Goal: Task Accomplishment & Management: Manage account settings

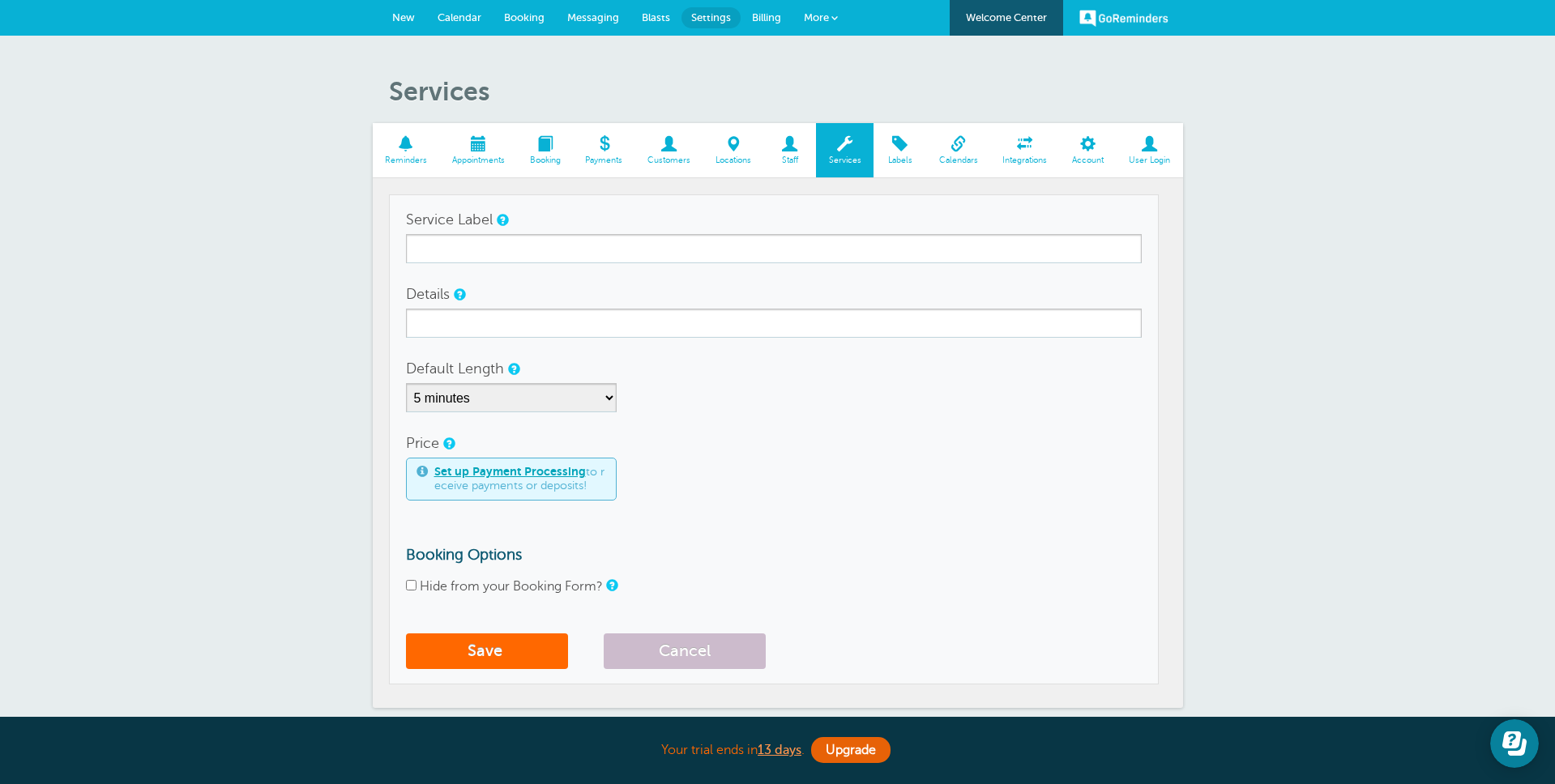
drag, startPoint x: 11, startPoint y: 103, endPoint x: 3, endPoint y: 99, distance: 8.9
click at [11, 103] on div "Services Reminders Appointments Booking Payments Customers Locations Staff Serv…" at bounding box center [778, 434] width 1555 height 797
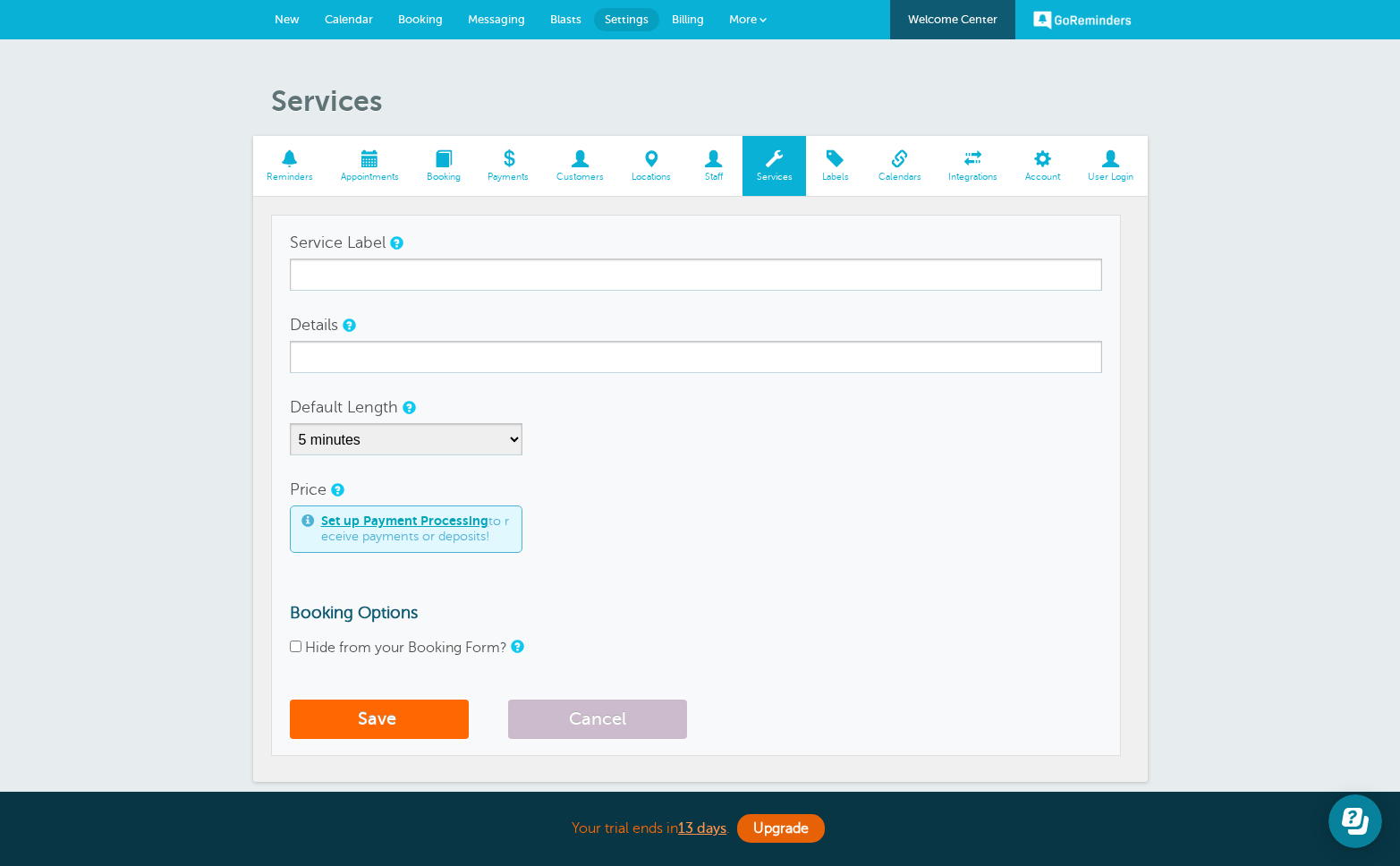
click at [298, 25] on link "New" at bounding box center [287, 20] width 50 height 40
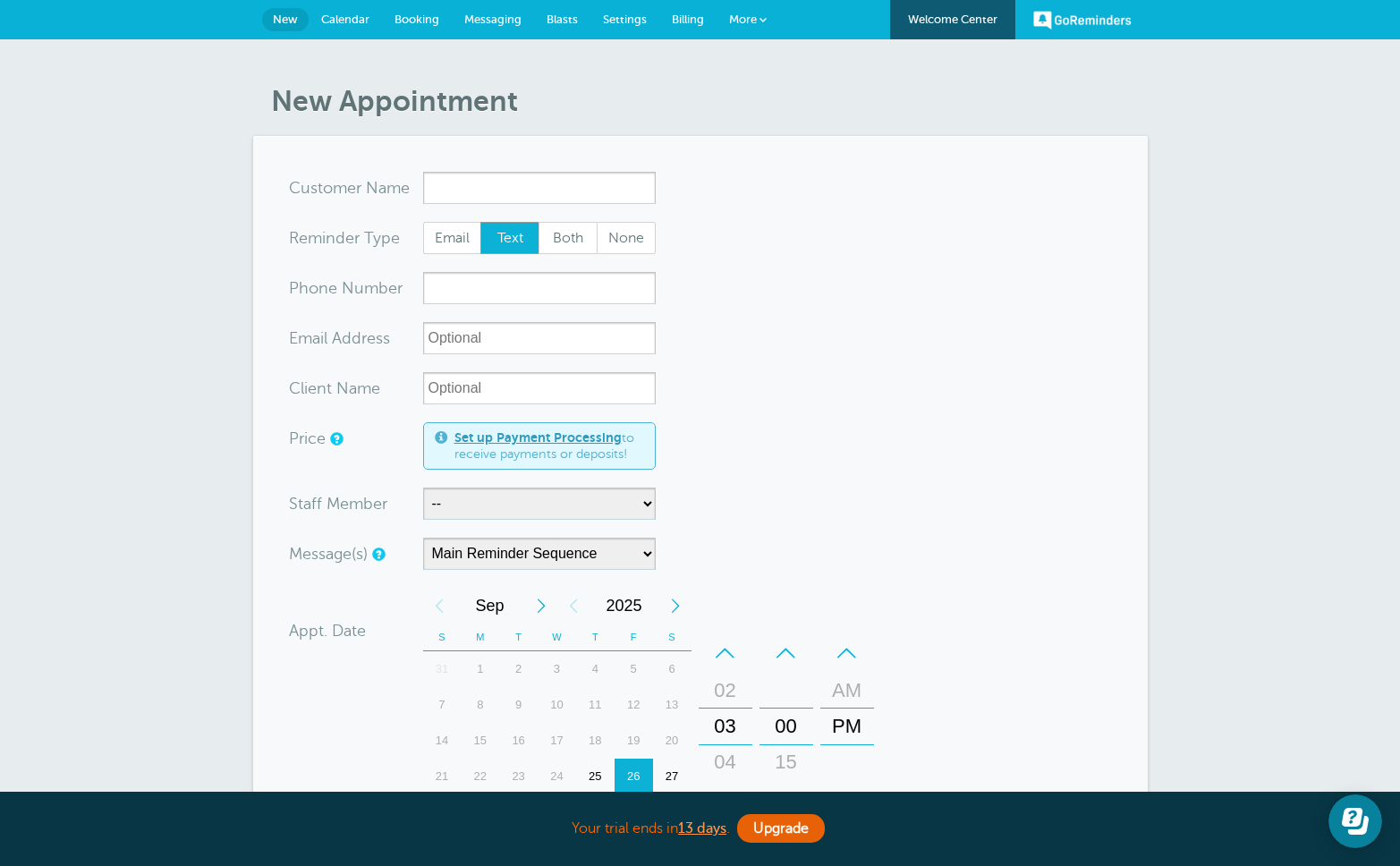
click at [633, 8] on link "Settings" at bounding box center [624, 20] width 69 height 40
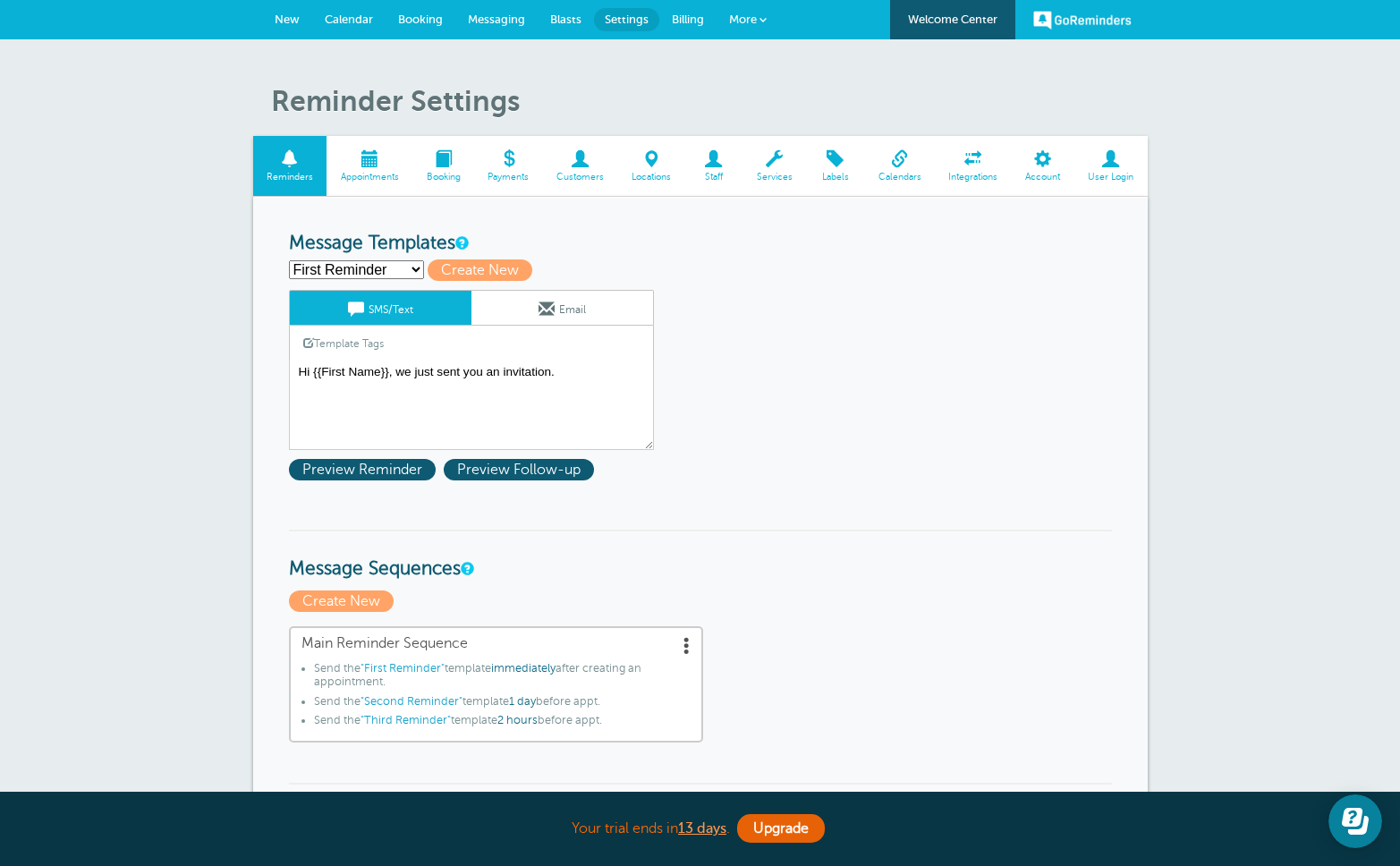
click at [701, 169] on link "Staff" at bounding box center [714, 165] width 59 height 59
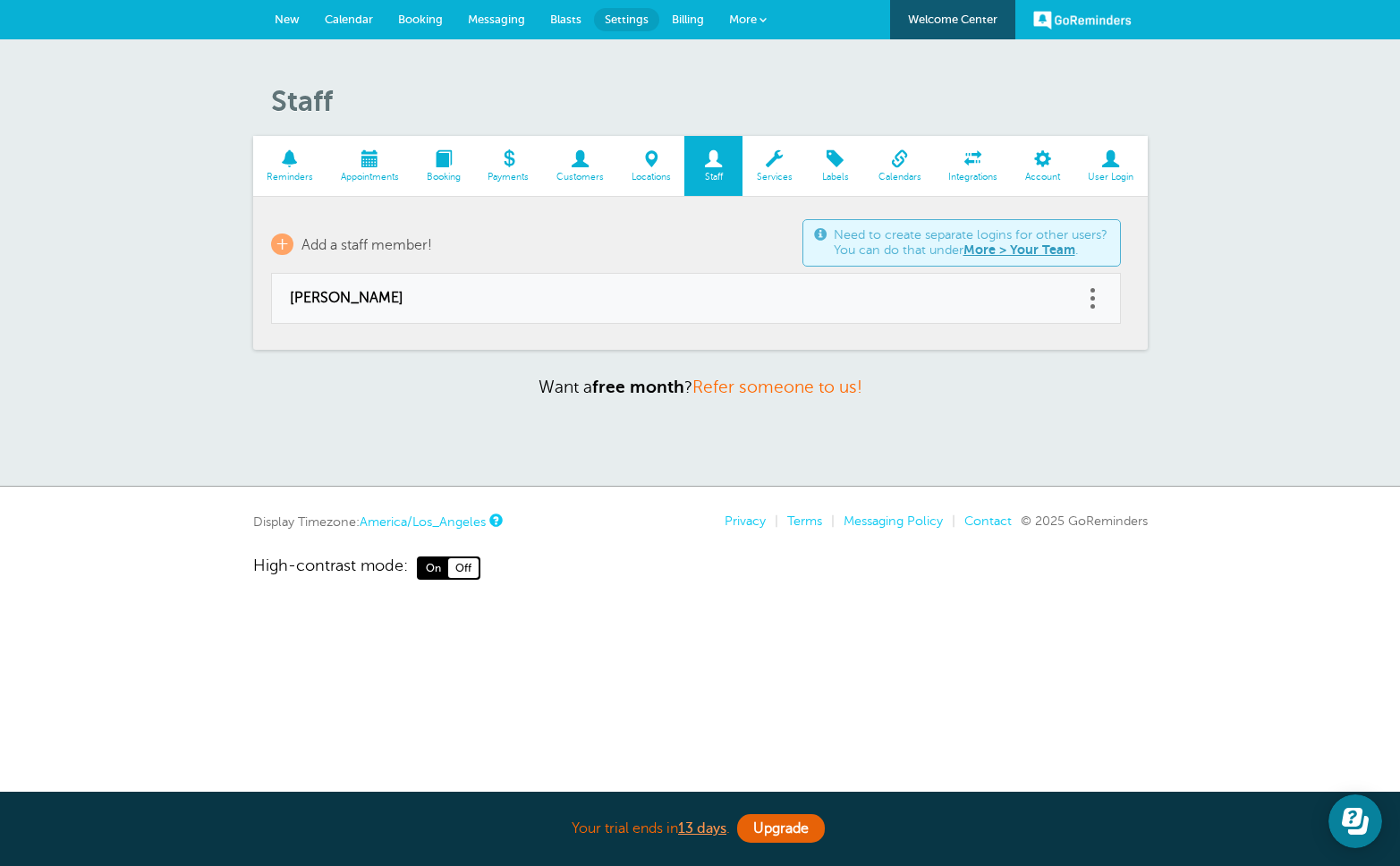
click at [1084, 309] on link at bounding box center [1092, 297] width 18 height 27
click at [1021, 247] on button "Delete" at bounding box center [1013, 252] width 54 height 32
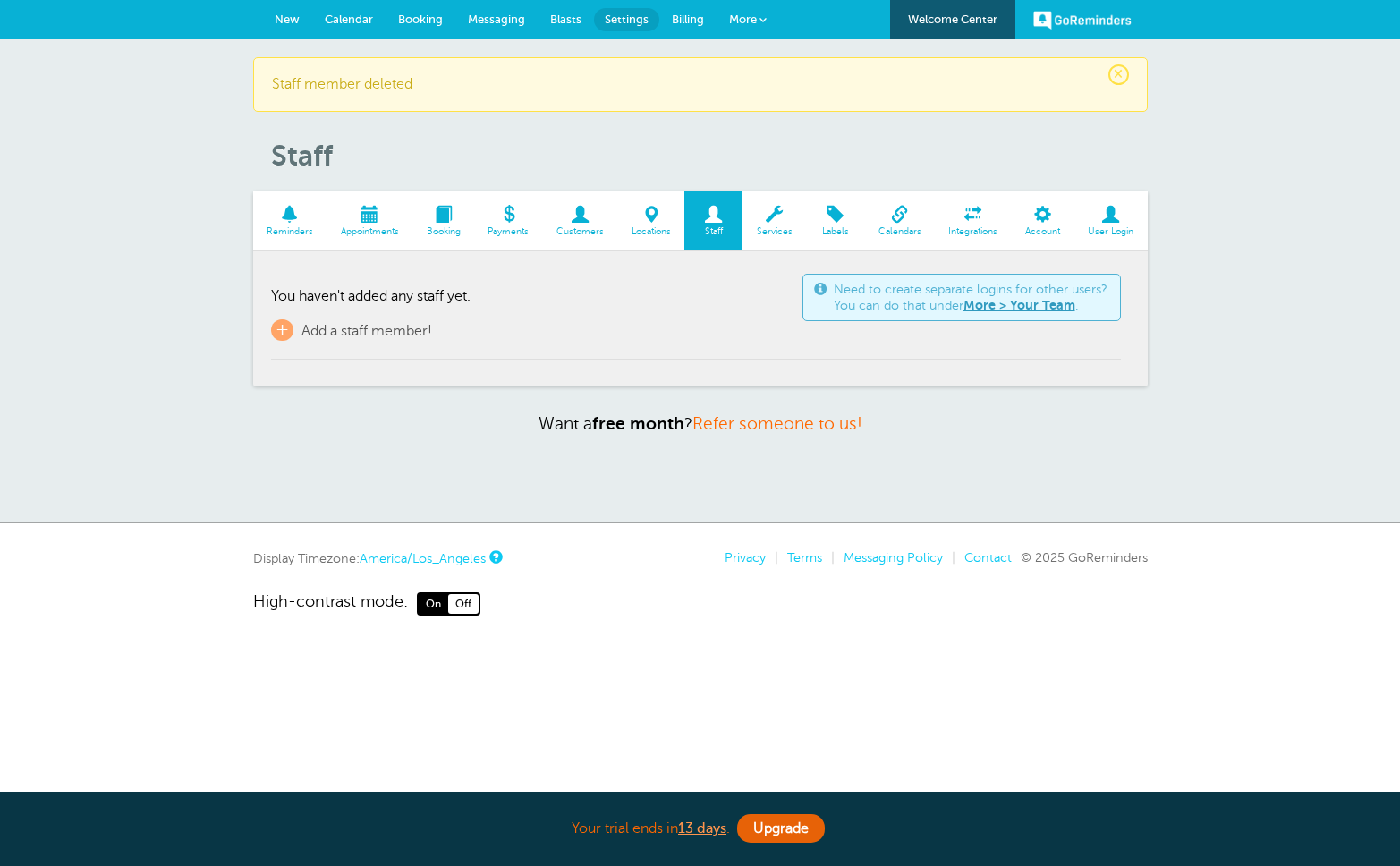
click at [281, 14] on span "New" at bounding box center [287, 19] width 25 height 13
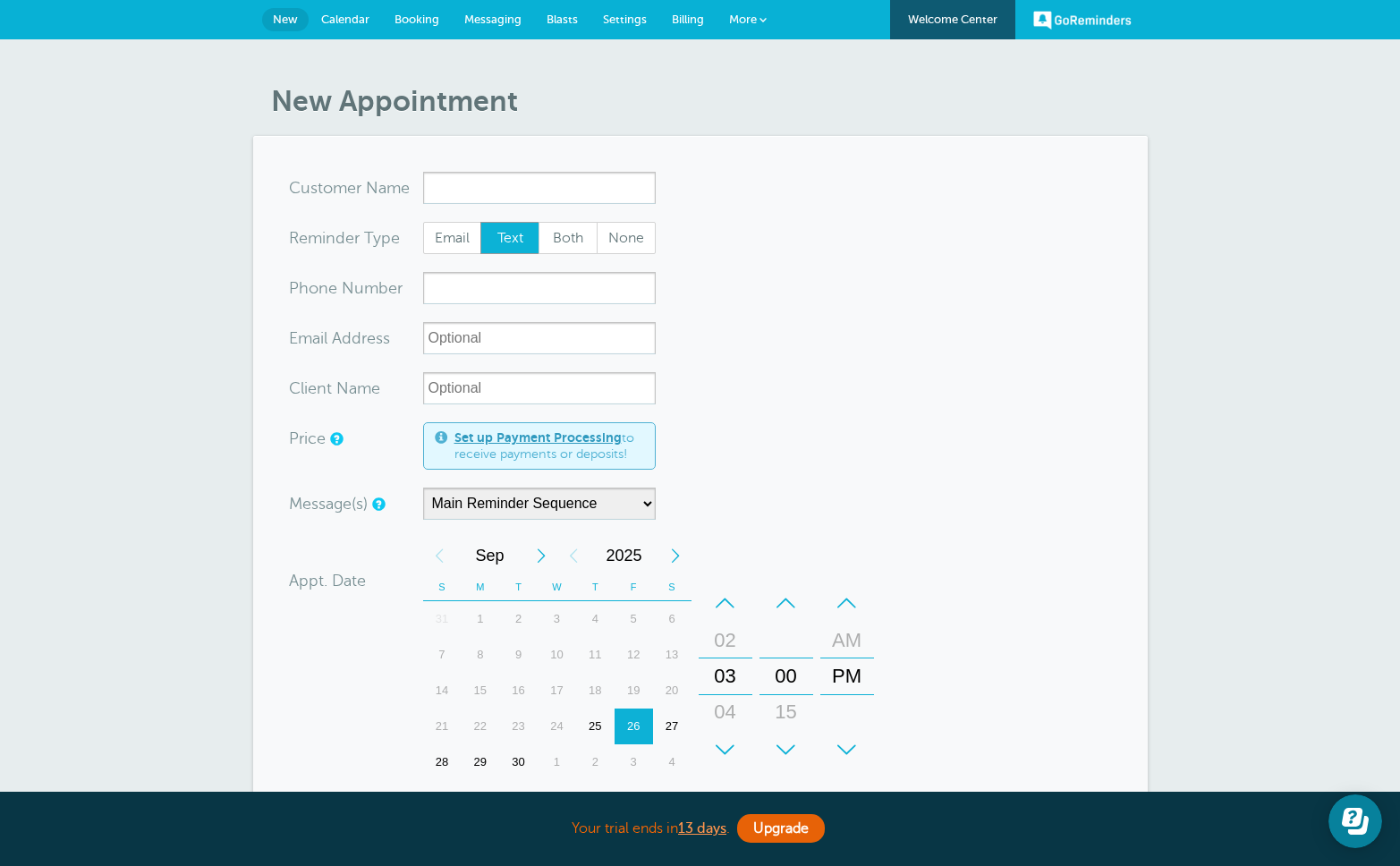
click at [606, 23] on span "Settings" at bounding box center [625, 19] width 43 height 13
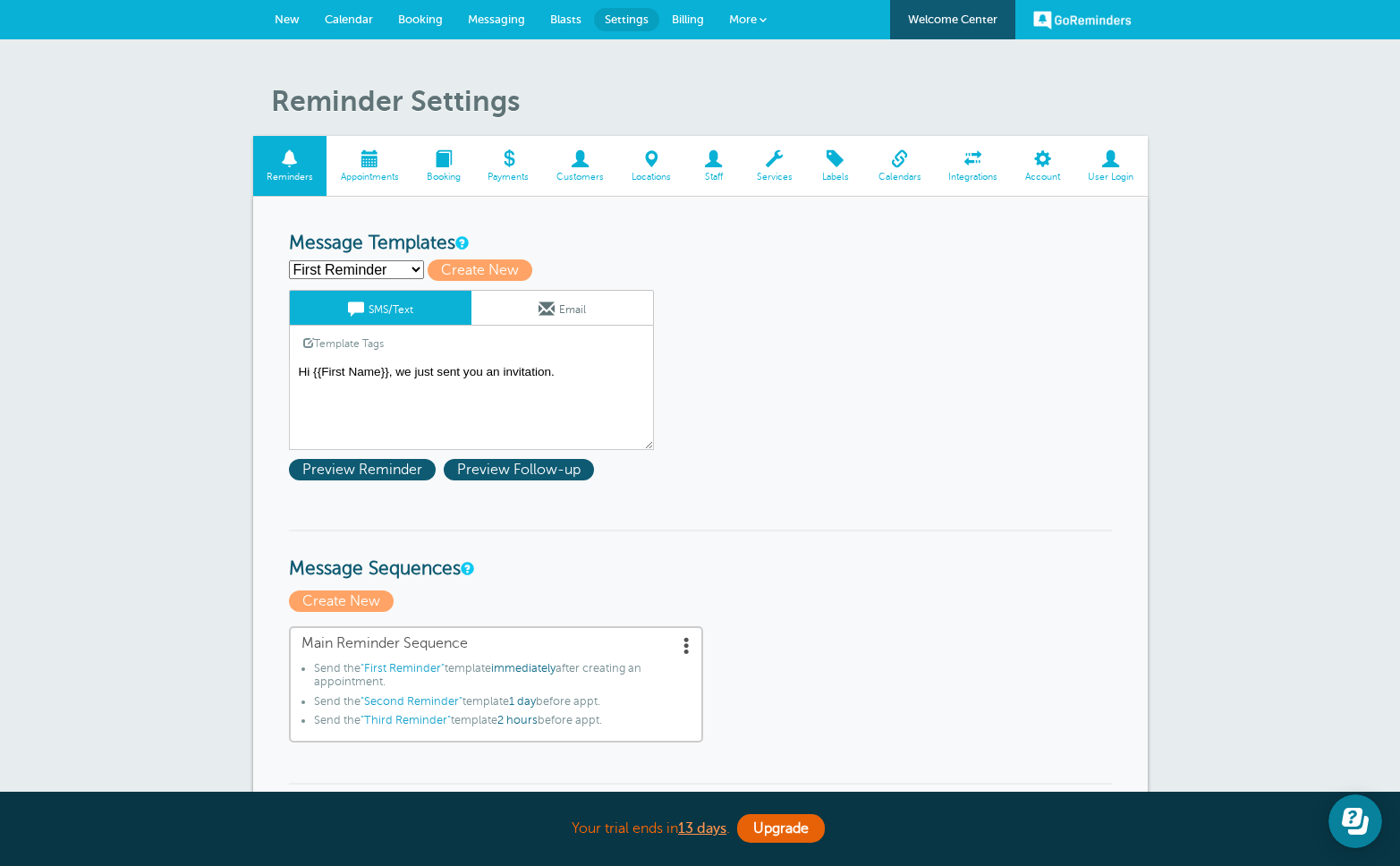
click at [571, 167] on span at bounding box center [581, 159] width 76 height 17
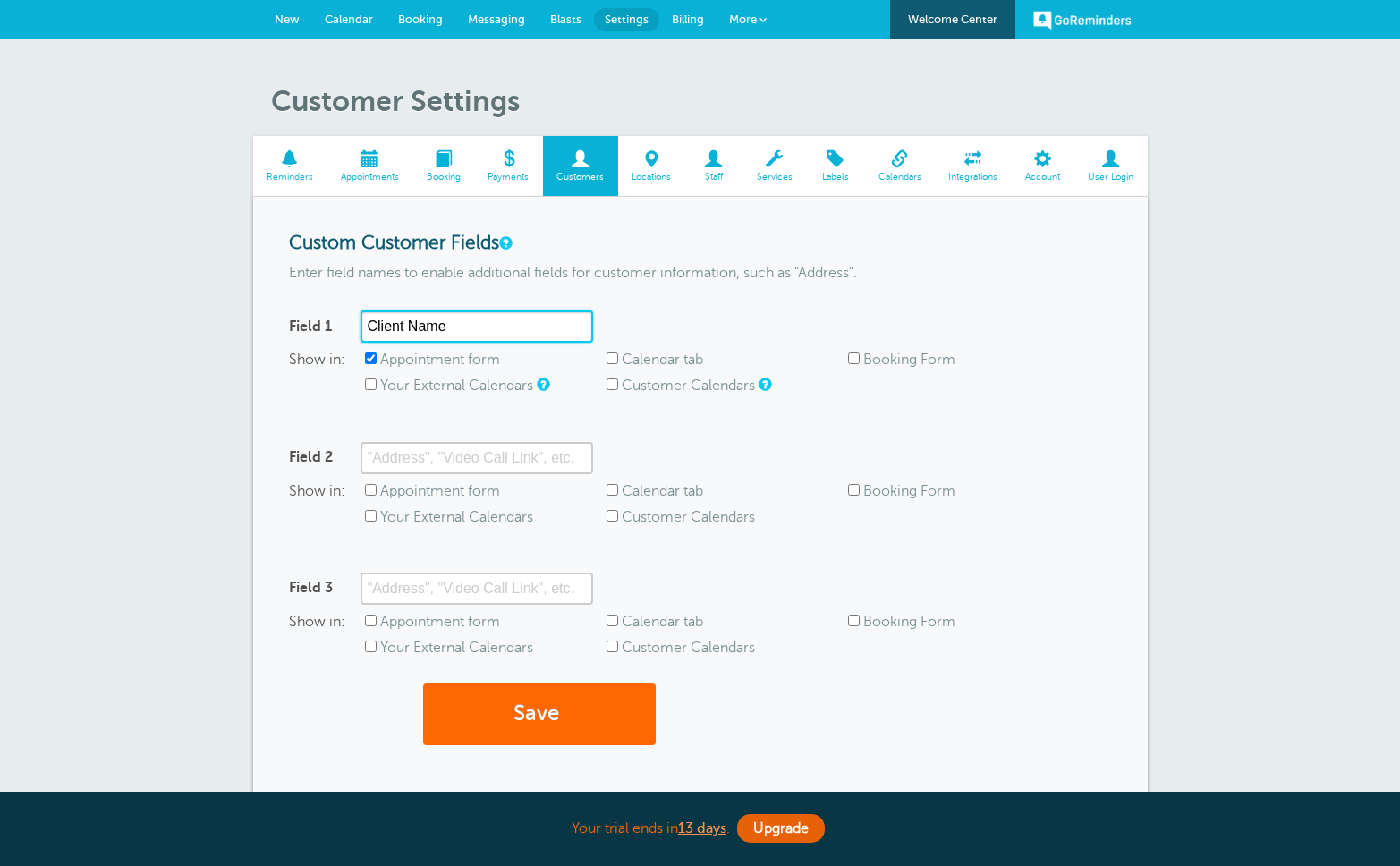
click at [449, 330] on input "Client Name" at bounding box center [477, 327] width 232 height 32
click at [369, 356] on input "Appointment form" at bounding box center [371, 358] width 11 height 11
checkbox input "false"
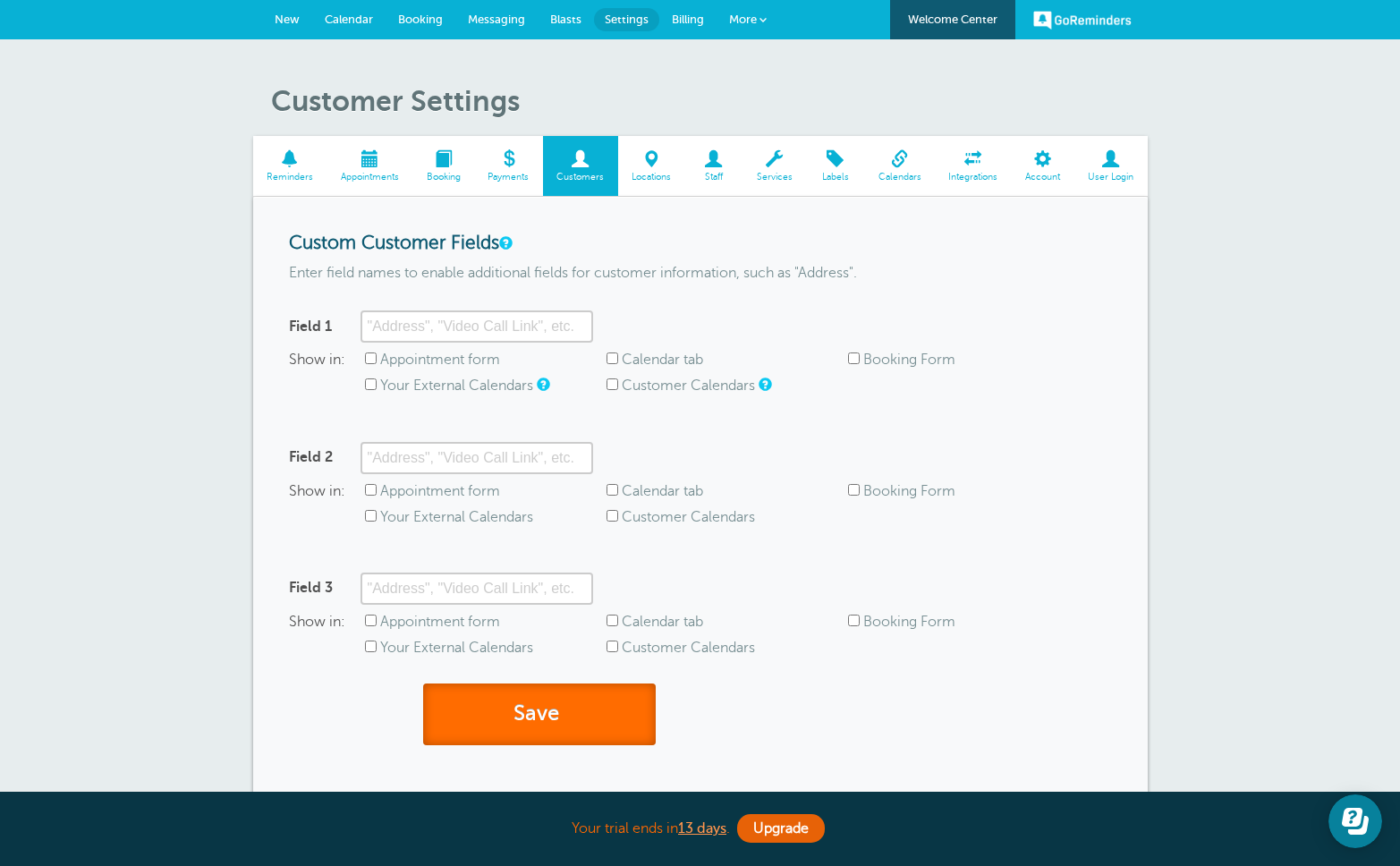
click at [457, 734] on button "Save" at bounding box center [539, 714] width 232 height 61
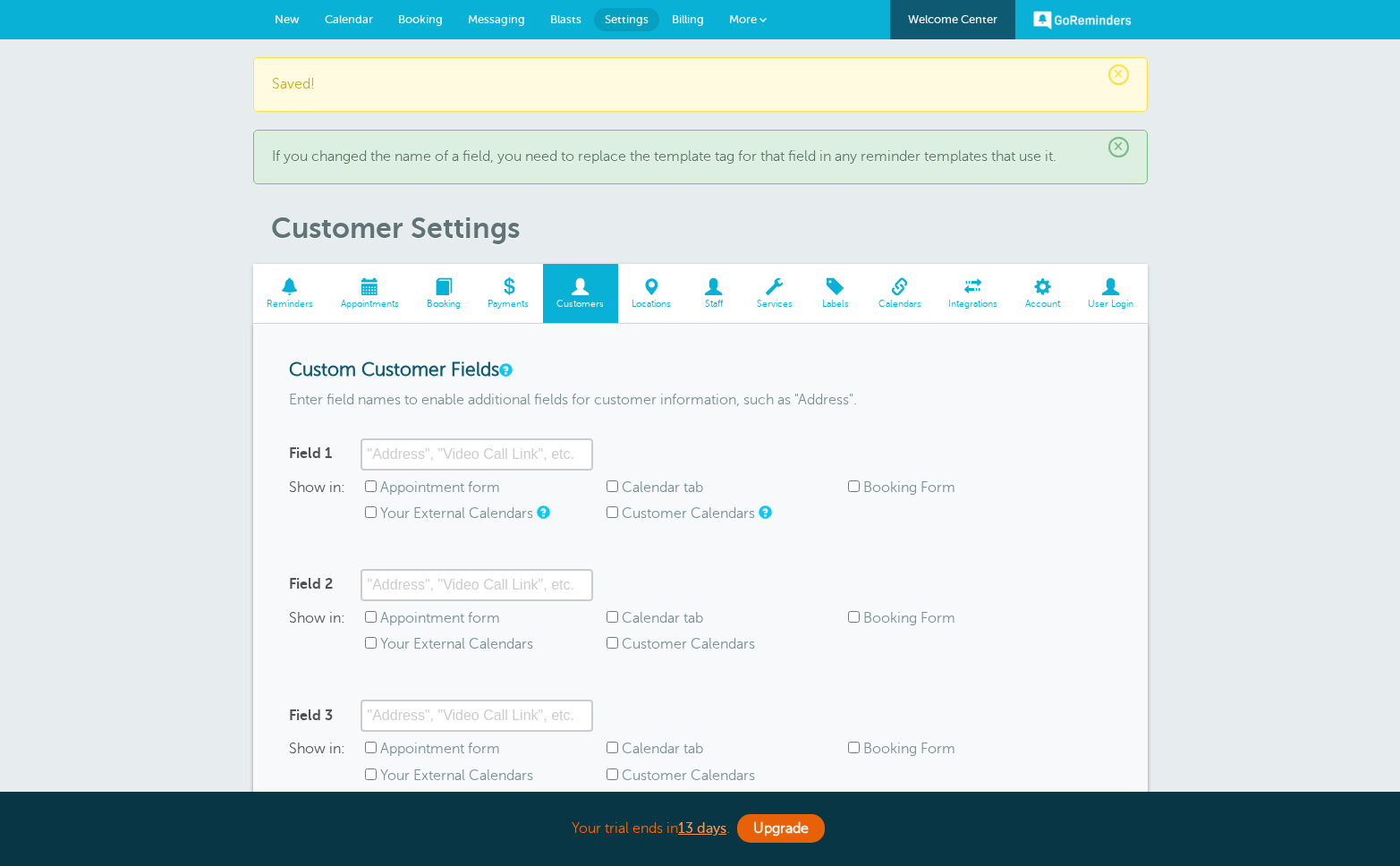
click at [286, 23] on span "New" at bounding box center [287, 19] width 25 height 13
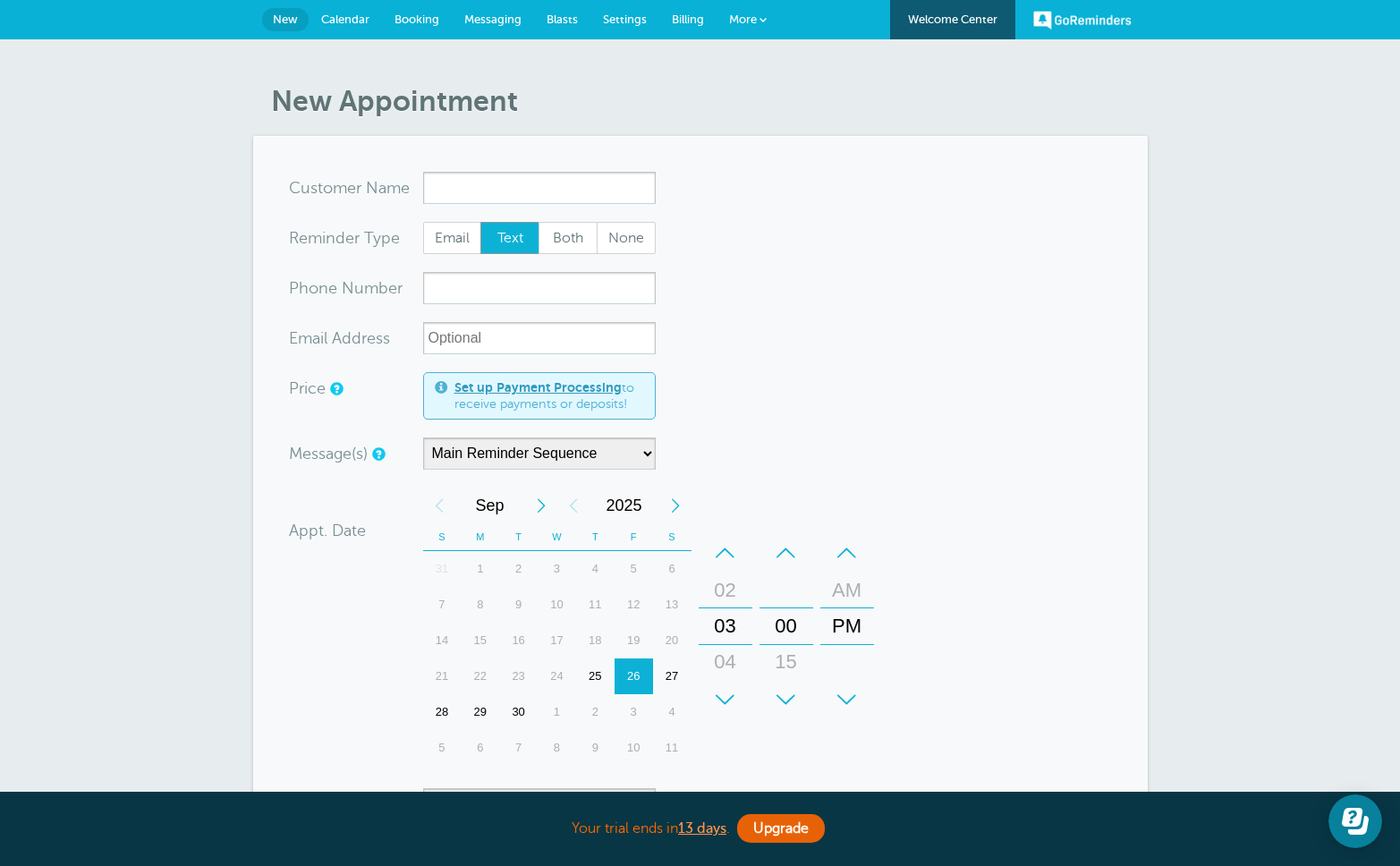
click at [681, 311] on form "You are creating a new customer. To use an existing customer select one from th…" at bounding box center [700, 614] width 823 height 884
click at [638, 22] on span "Settings" at bounding box center [625, 19] width 43 height 13
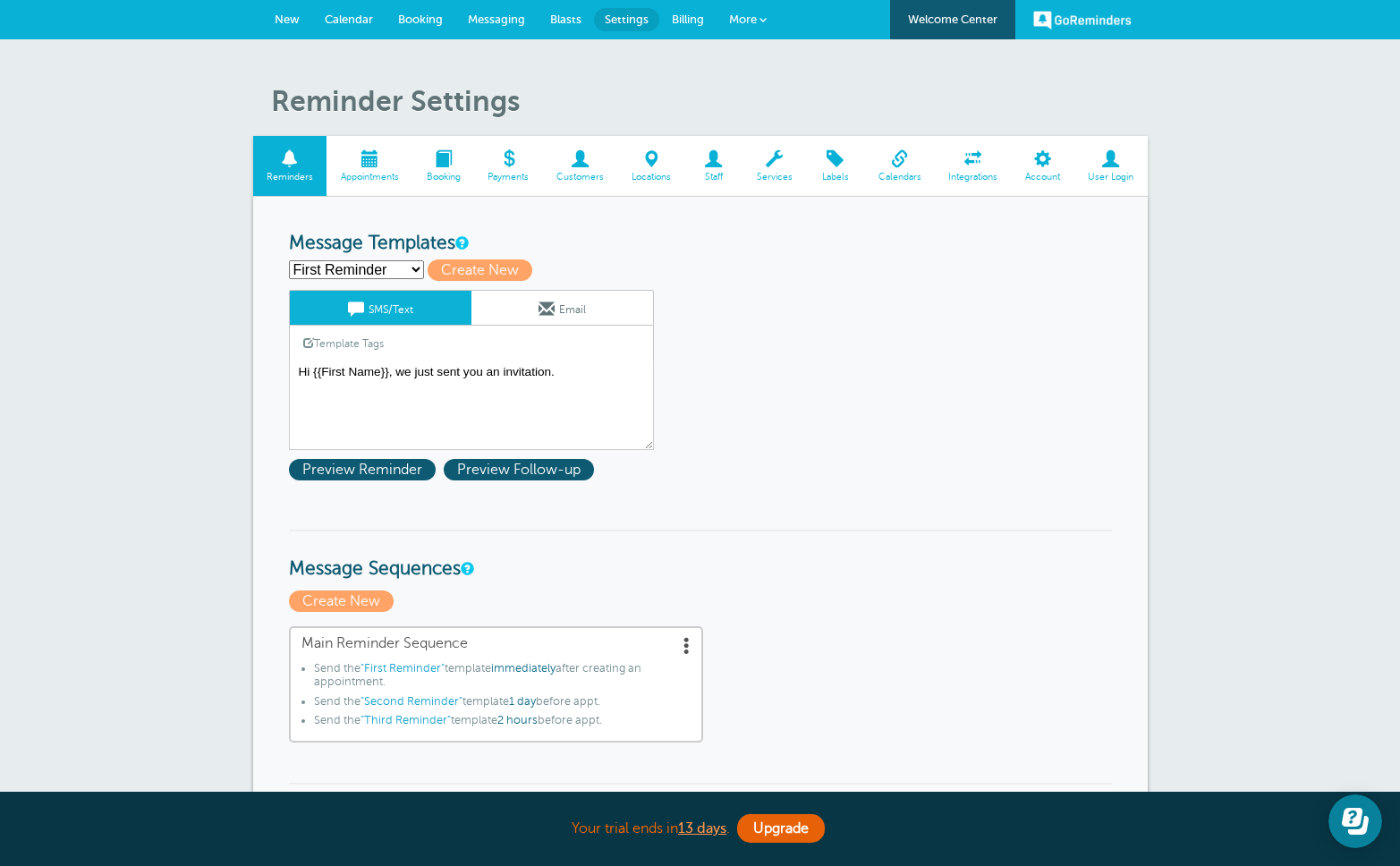
click at [773, 164] on span at bounding box center [773, 159] width 63 height 17
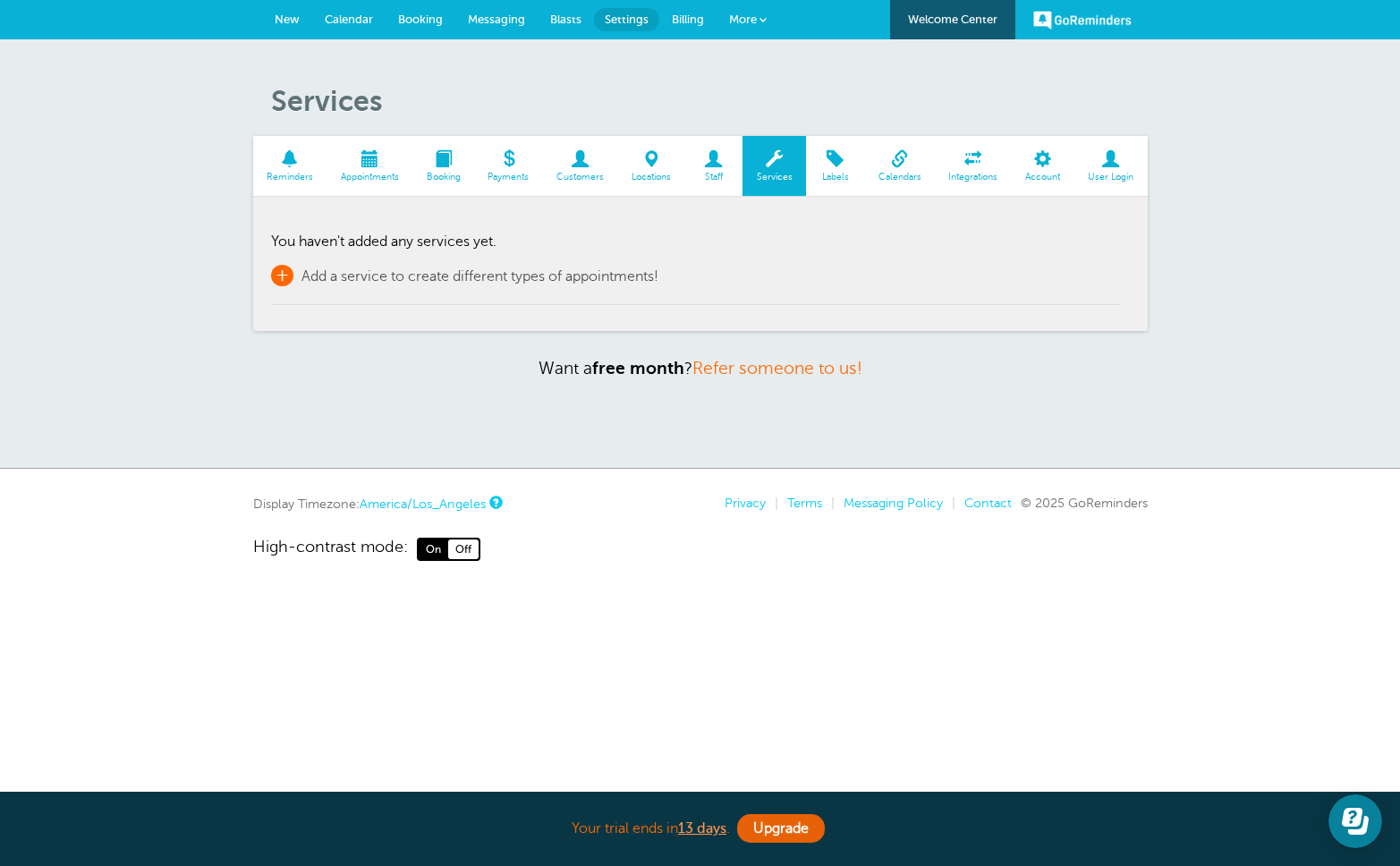
click at [452, 272] on span "Add a service to create different types of appointments!" at bounding box center [480, 276] width 357 height 16
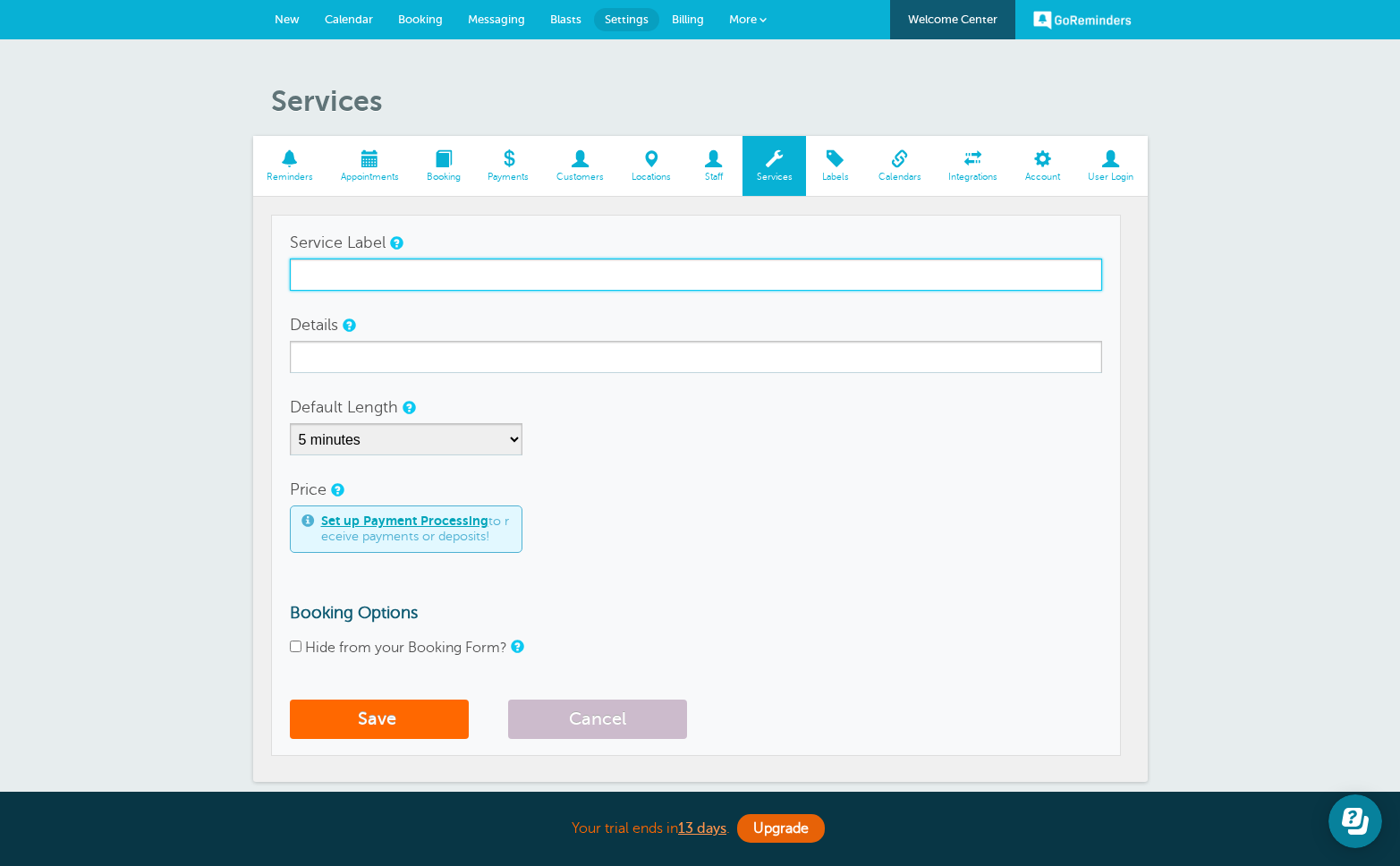
click at [531, 261] on input "Service Label" at bounding box center [696, 275] width 812 height 32
paste input "Consulting & Planning"
type input "Consulting & Planning"
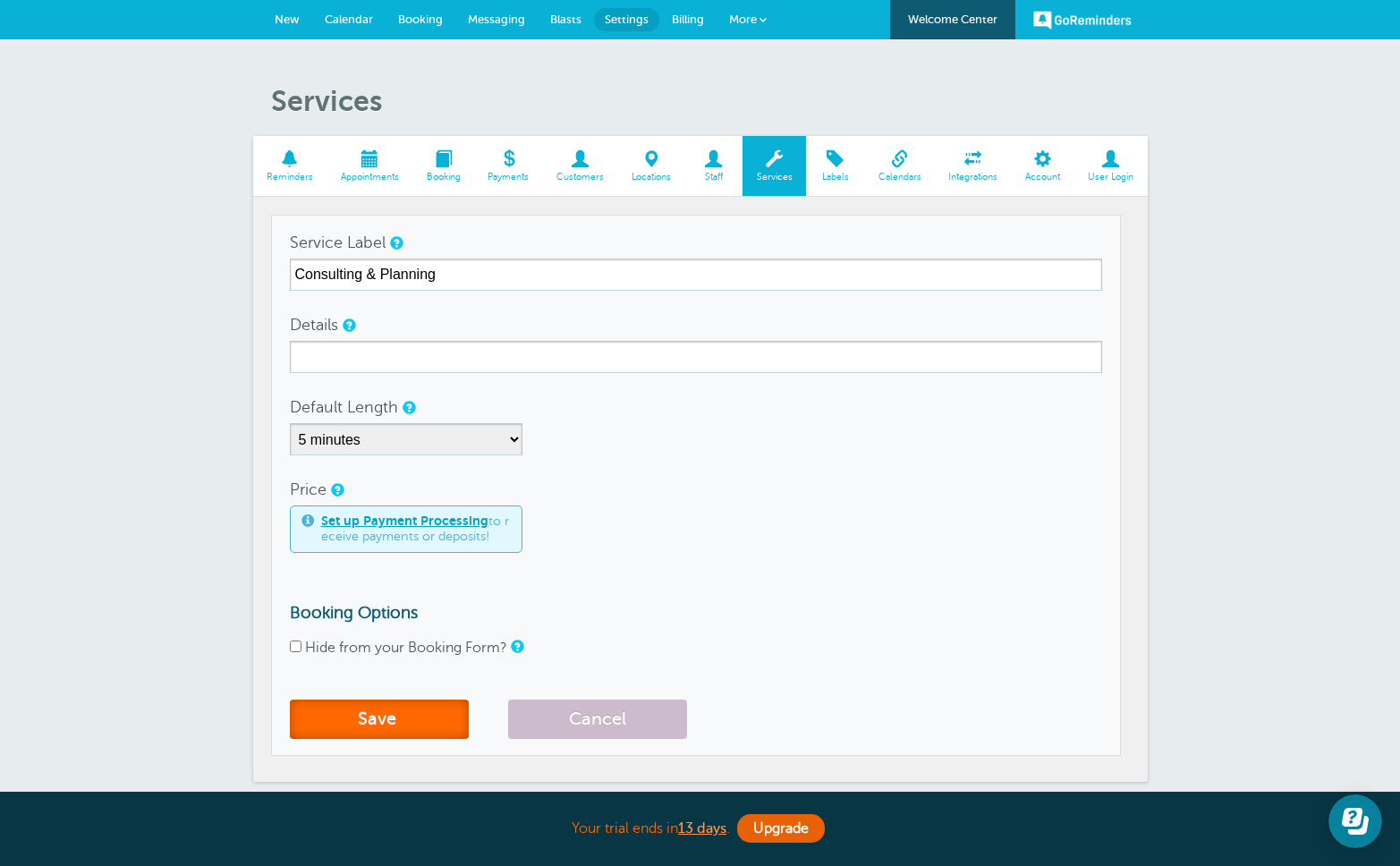
drag, startPoint x: 363, startPoint y: 708, endPoint x: 568, endPoint y: 642, distance: 215.4
click at [363, 708] on button "Save" at bounding box center [379, 720] width 178 height 40
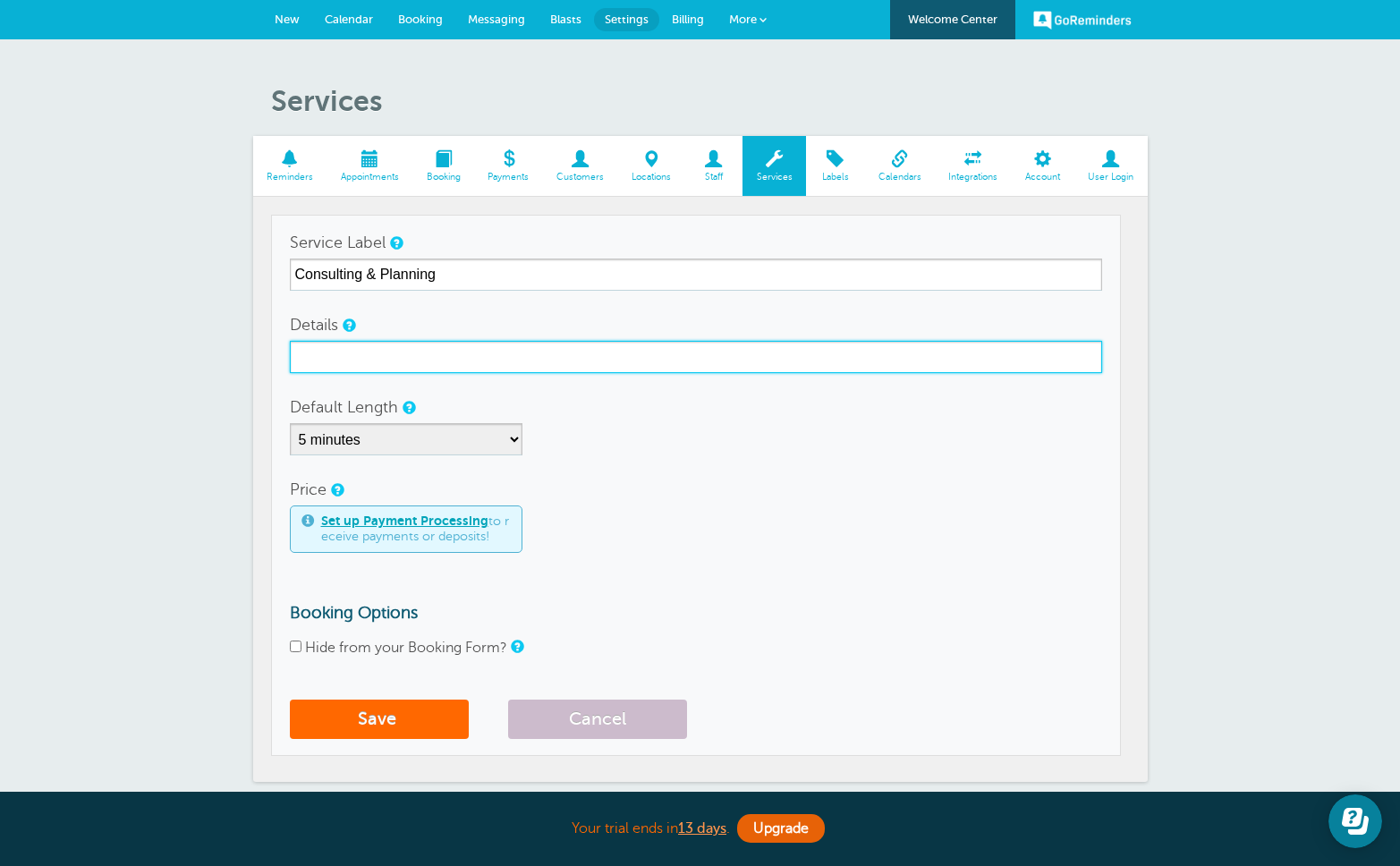
click at [396, 360] on input "Details" at bounding box center [696, 357] width 812 height 32
paste input "Consulting & Planning"
type input "Consulting & Planning"
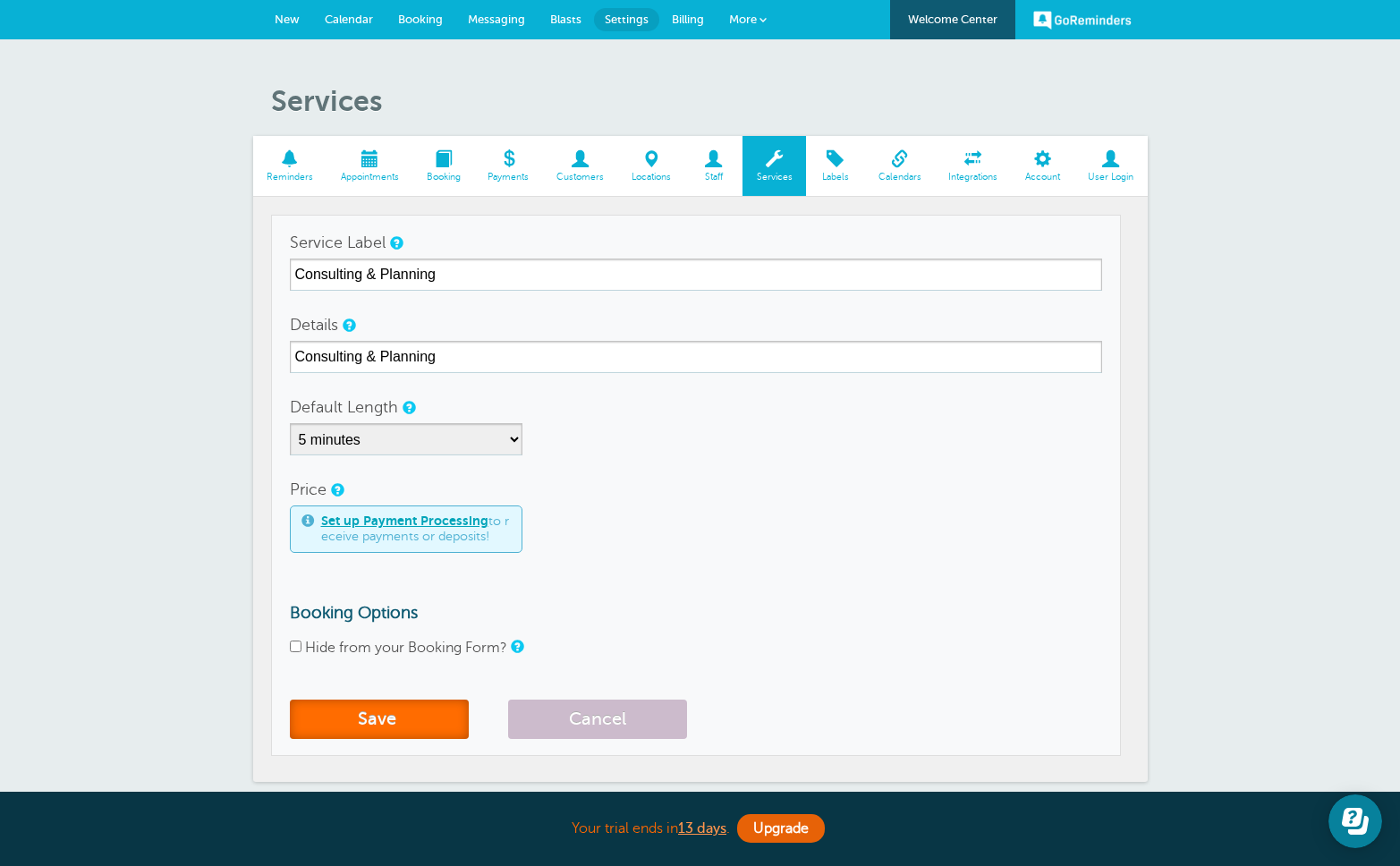
drag, startPoint x: 374, startPoint y: 702, endPoint x: 399, endPoint y: 710, distance: 26.2
click at [374, 702] on button "Save" at bounding box center [379, 720] width 178 height 40
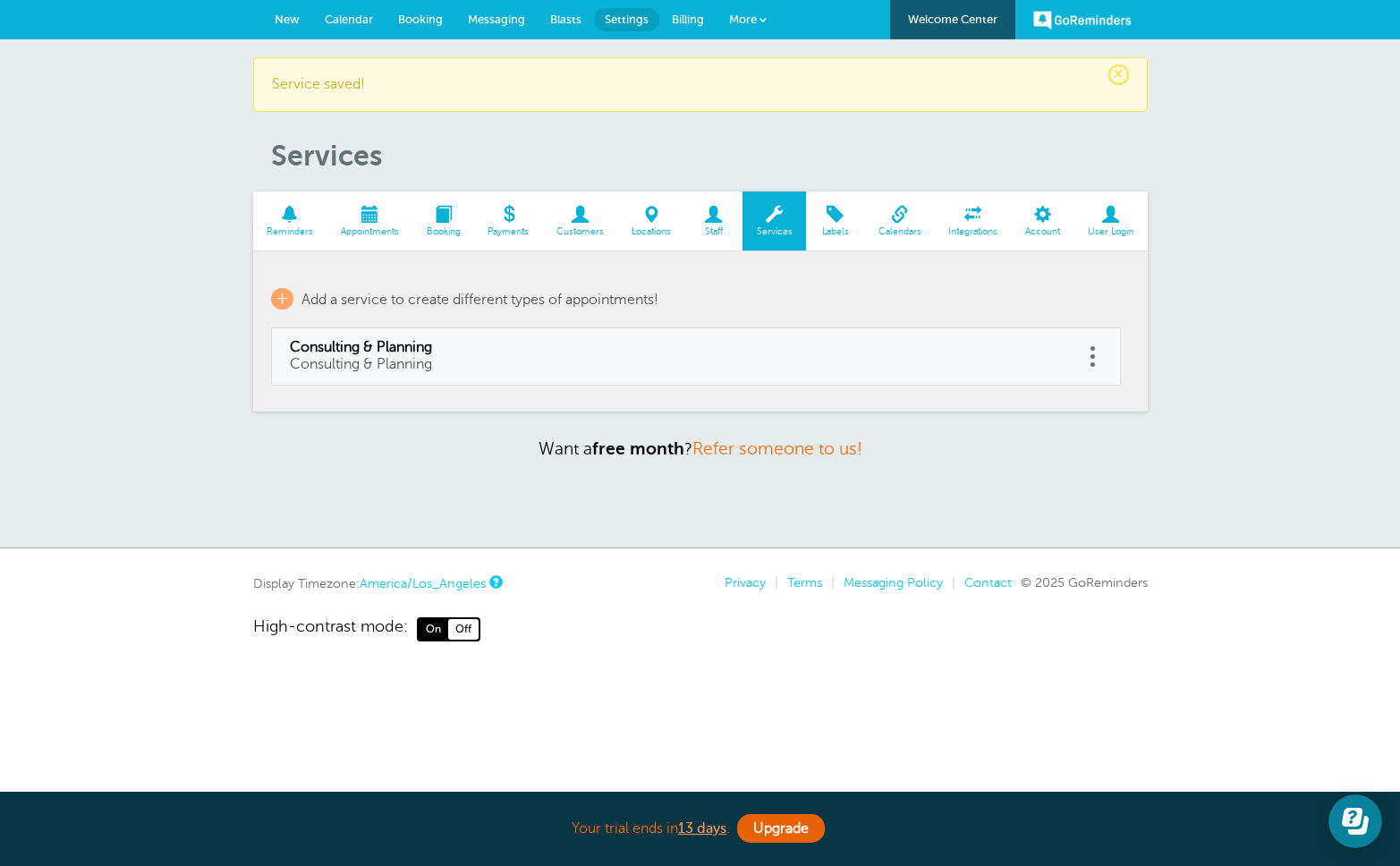
click at [284, 20] on span "New" at bounding box center [287, 19] width 25 height 13
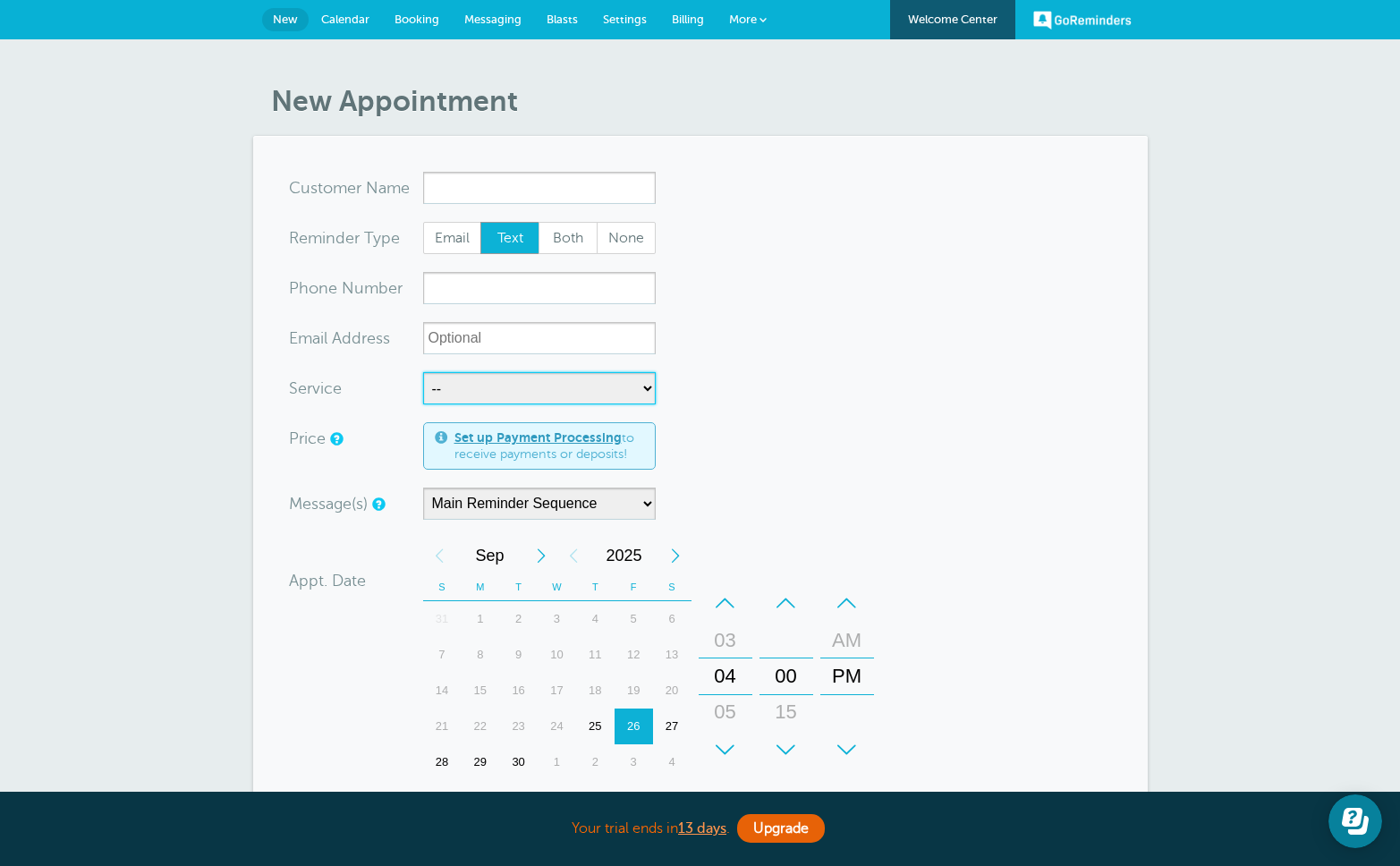
click at [472, 388] on select "-- Consulting & Planning" at bounding box center [539, 388] width 232 height 32
select select "28326"
click at [423, 372] on select "-- Consulting & Planning" at bounding box center [539, 388] width 232 height 32
select select "5"
click at [515, 188] on input "x-no-autofill" at bounding box center [539, 188] width 232 height 32
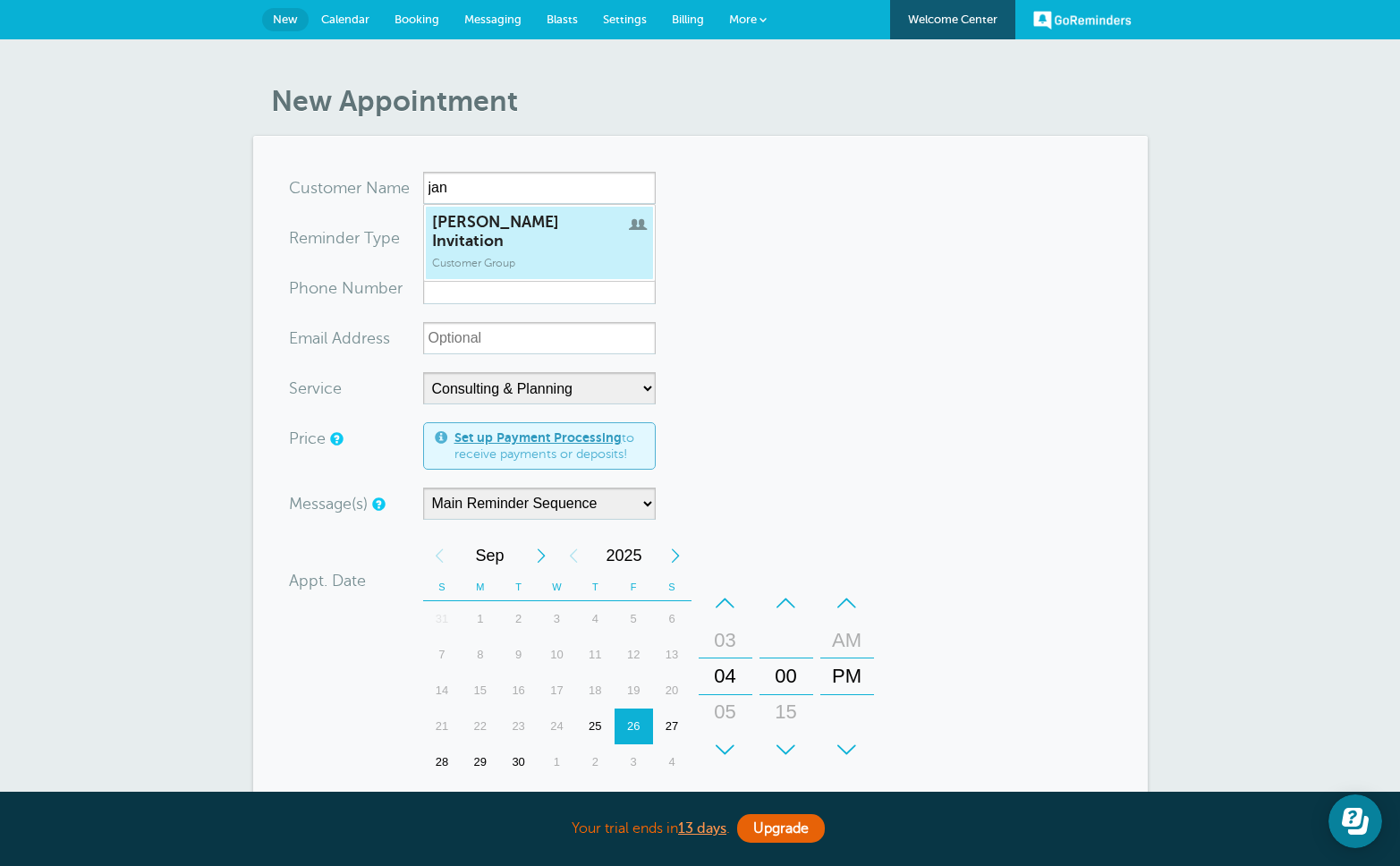
drag, startPoint x: 692, startPoint y: 223, endPoint x: 454, endPoint y: 189, distance: 240.4
click at [692, 223] on form "You are creating a new customer. To use an existing customer select one from th…" at bounding box center [700, 638] width 823 height 934
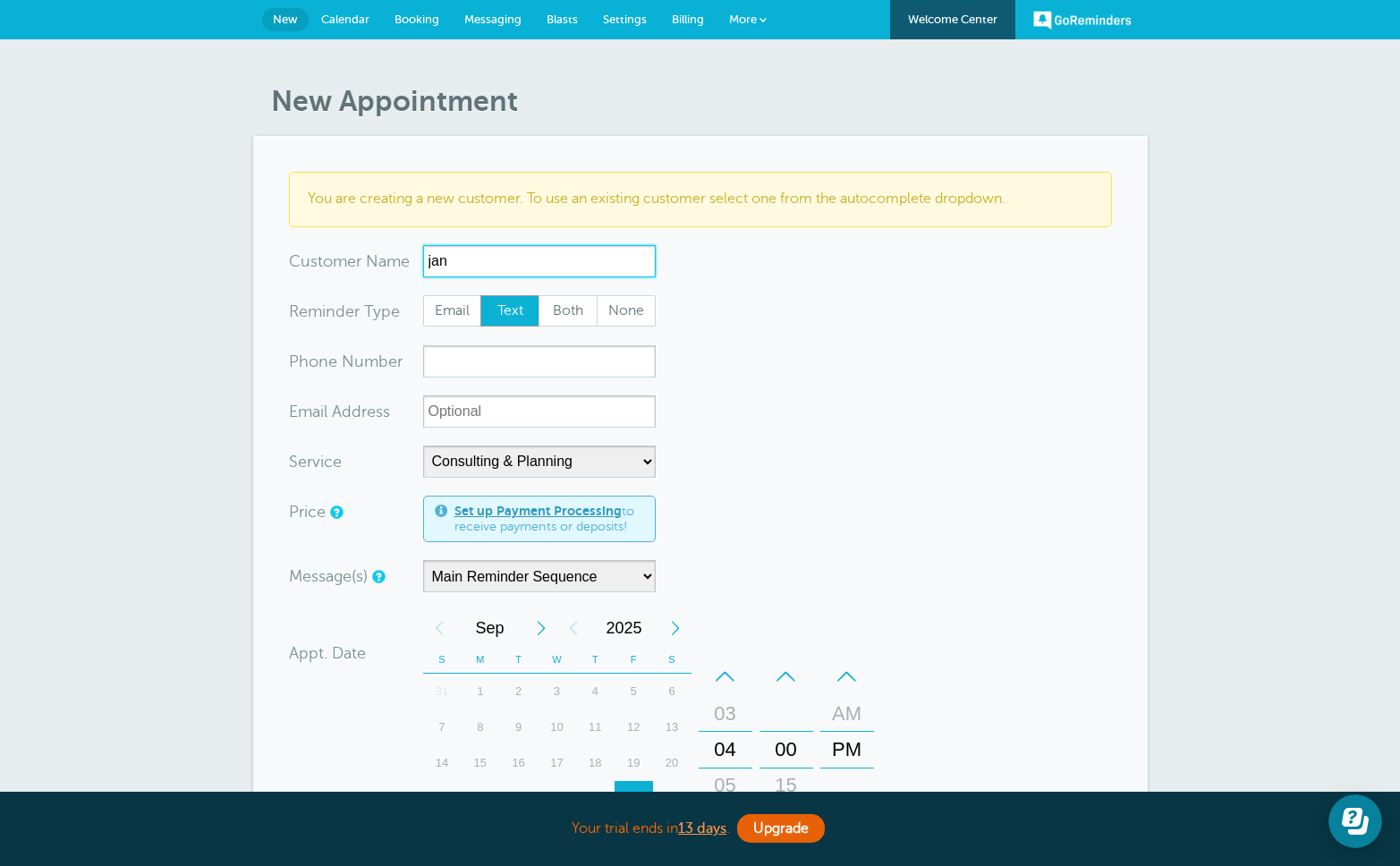
drag, startPoint x: 457, startPoint y: 257, endPoint x: 411, endPoint y: 258, distance: 46.0
click at [411, 258] on div "x-no-autofill Cus tomer N ame jan JaneInvitation Edit Remove" at bounding box center [472, 262] width 366 height 32
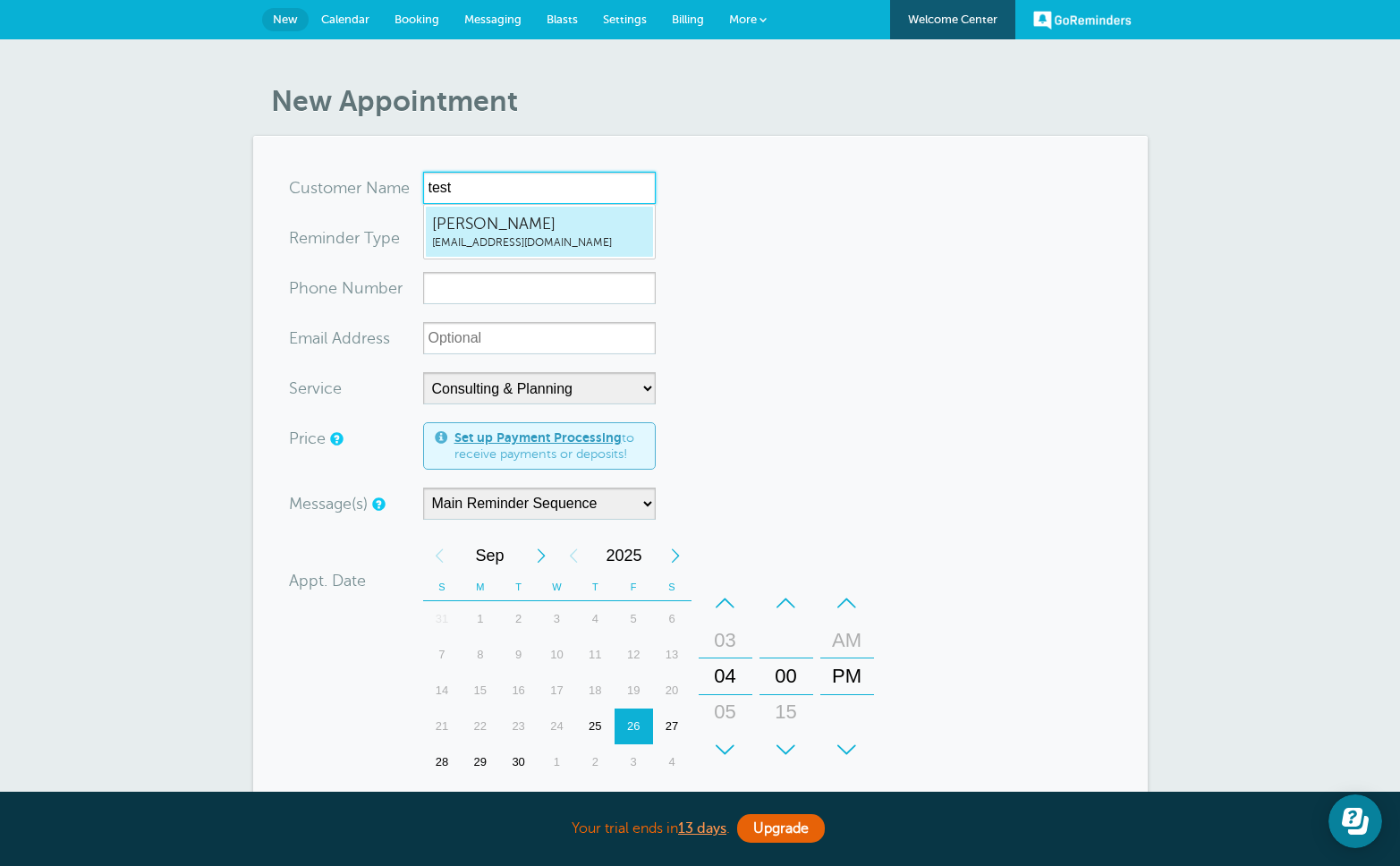
click at [483, 235] on span "johntest@gmail.com" at bounding box center [539, 243] width 214 height 15
type input "Johnjohntest@gmail.com"
type input "John"
radio input "true"
type input "johntest@gmail.com"
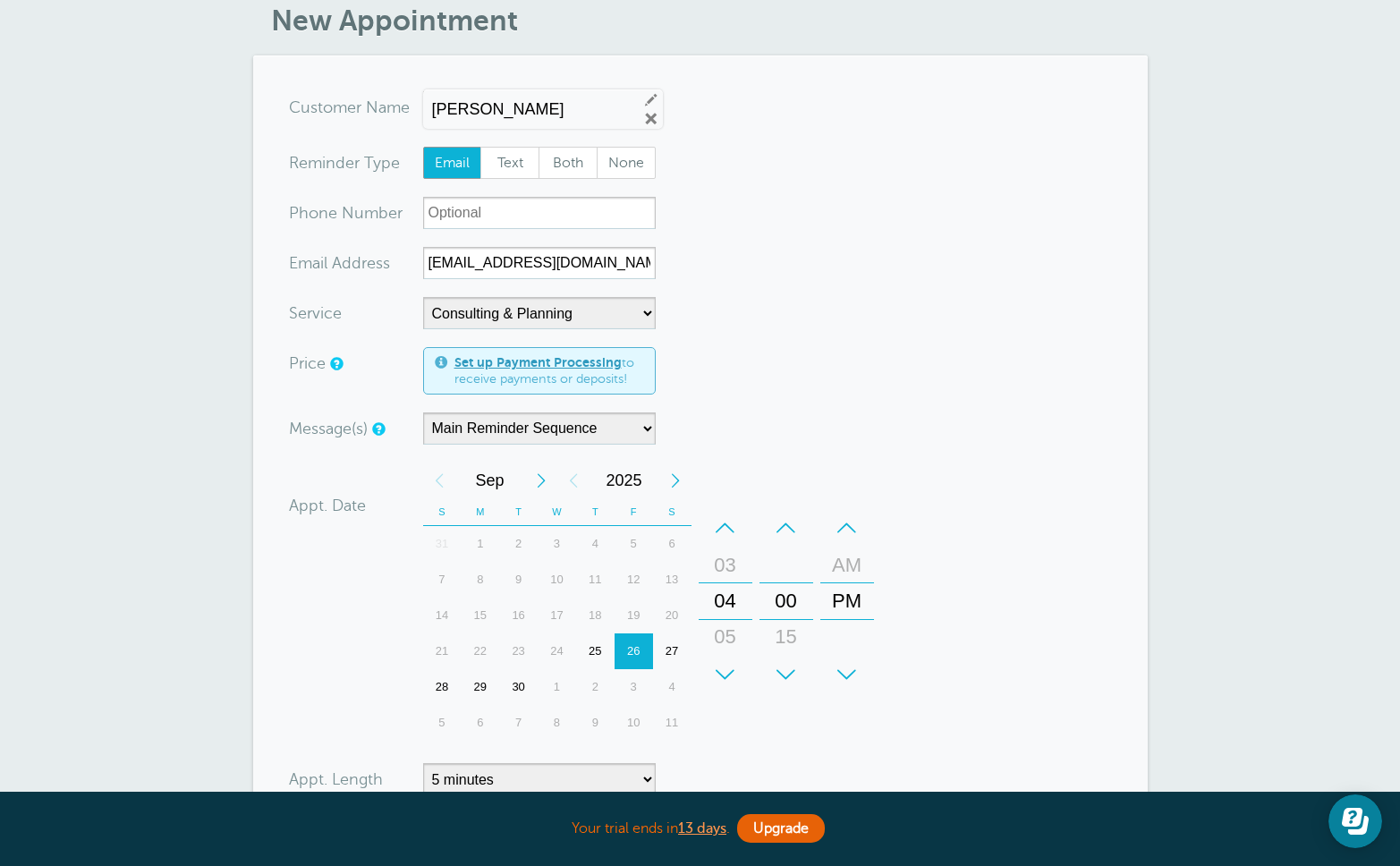
scroll to position [81, 0]
click at [637, 177] on label "None" at bounding box center [626, 161] width 59 height 32
drag, startPoint x: 634, startPoint y: 170, endPoint x: 623, endPoint y: 171, distance: 11.0
click at [634, 170] on span "None" at bounding box center [626, 161] width 58 height 30
click at [597, 145] on input "None" at bounding box center [596, 144] width 1 height 1
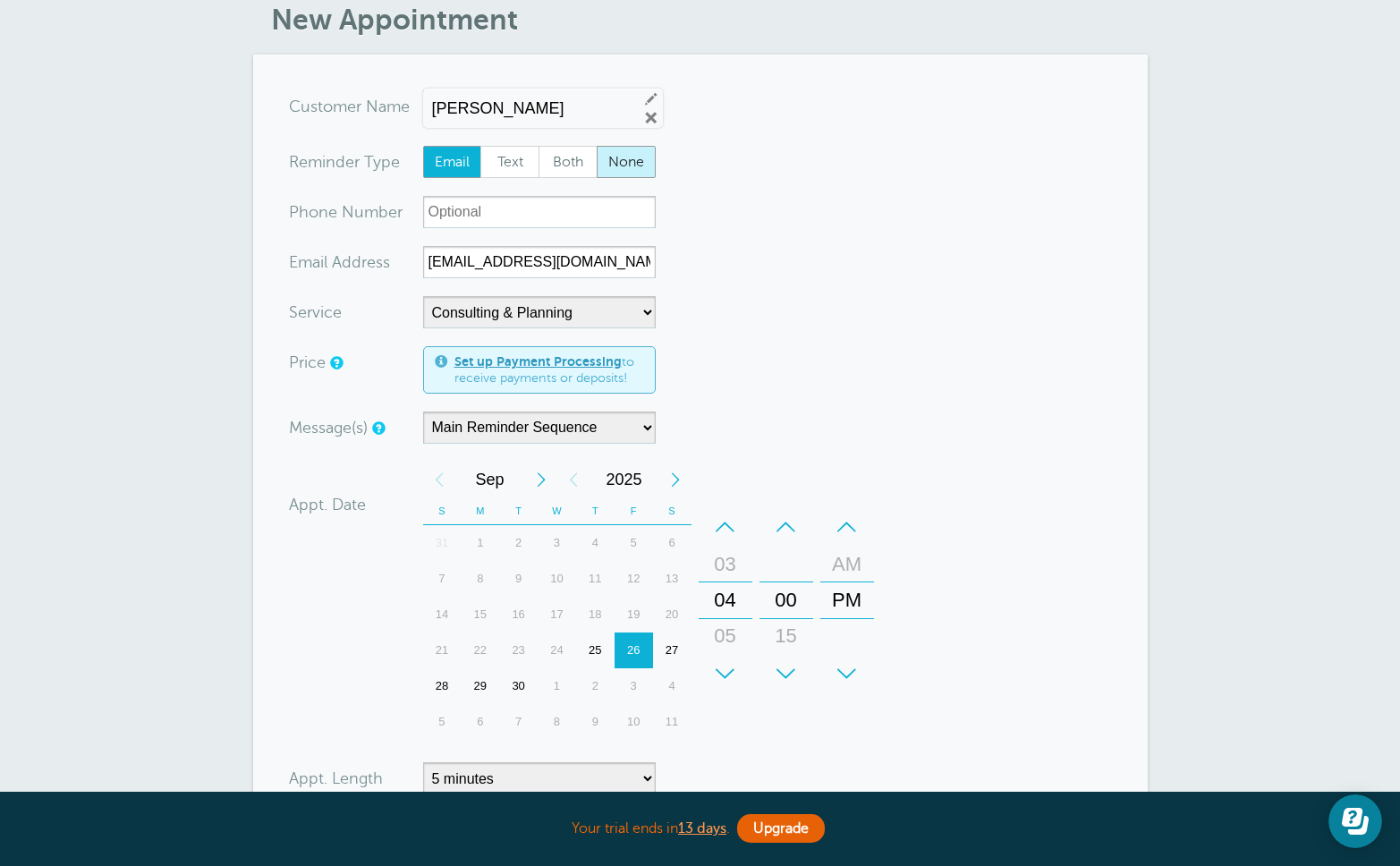
radio input "true"
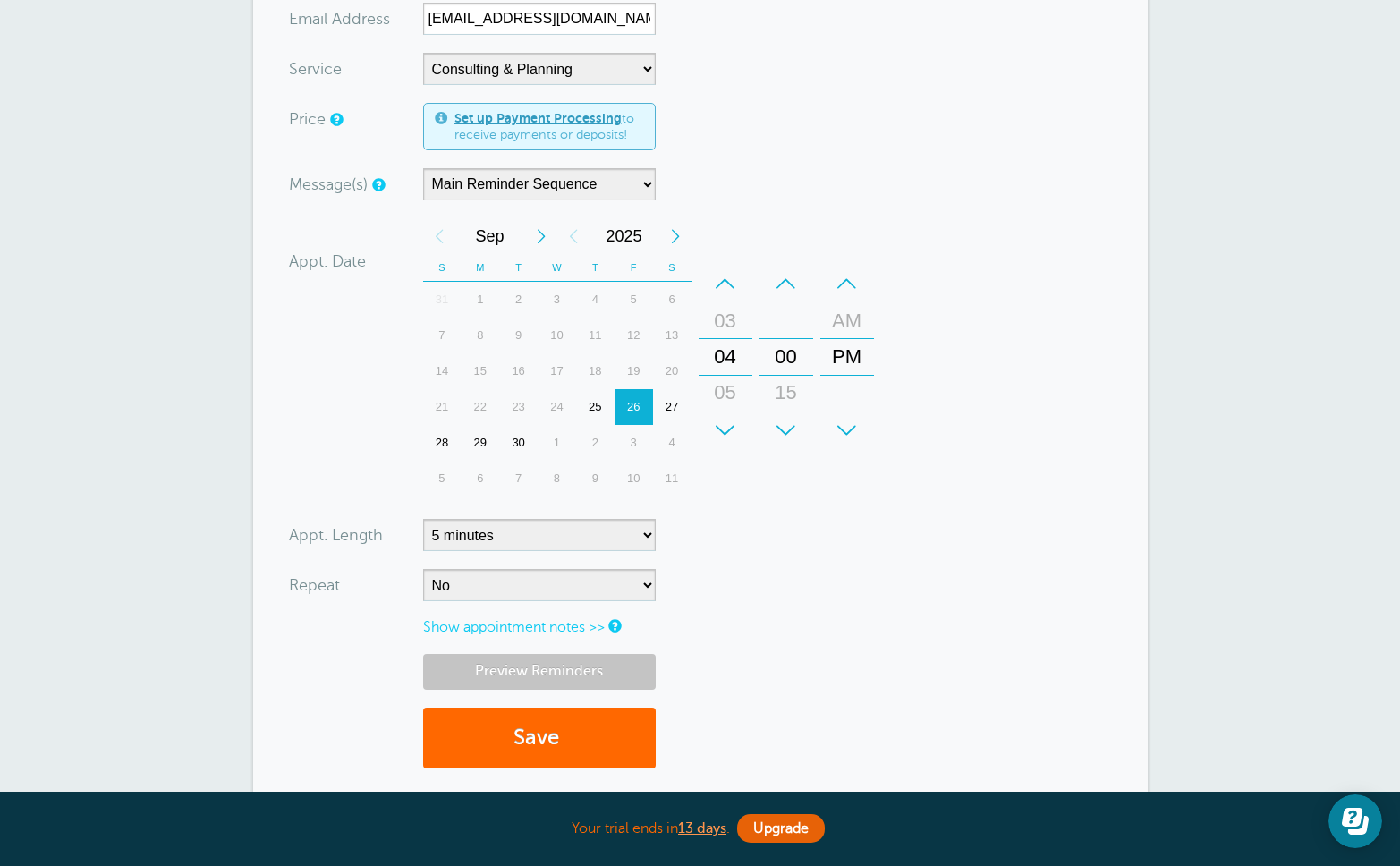
scroll to position [322, 0]
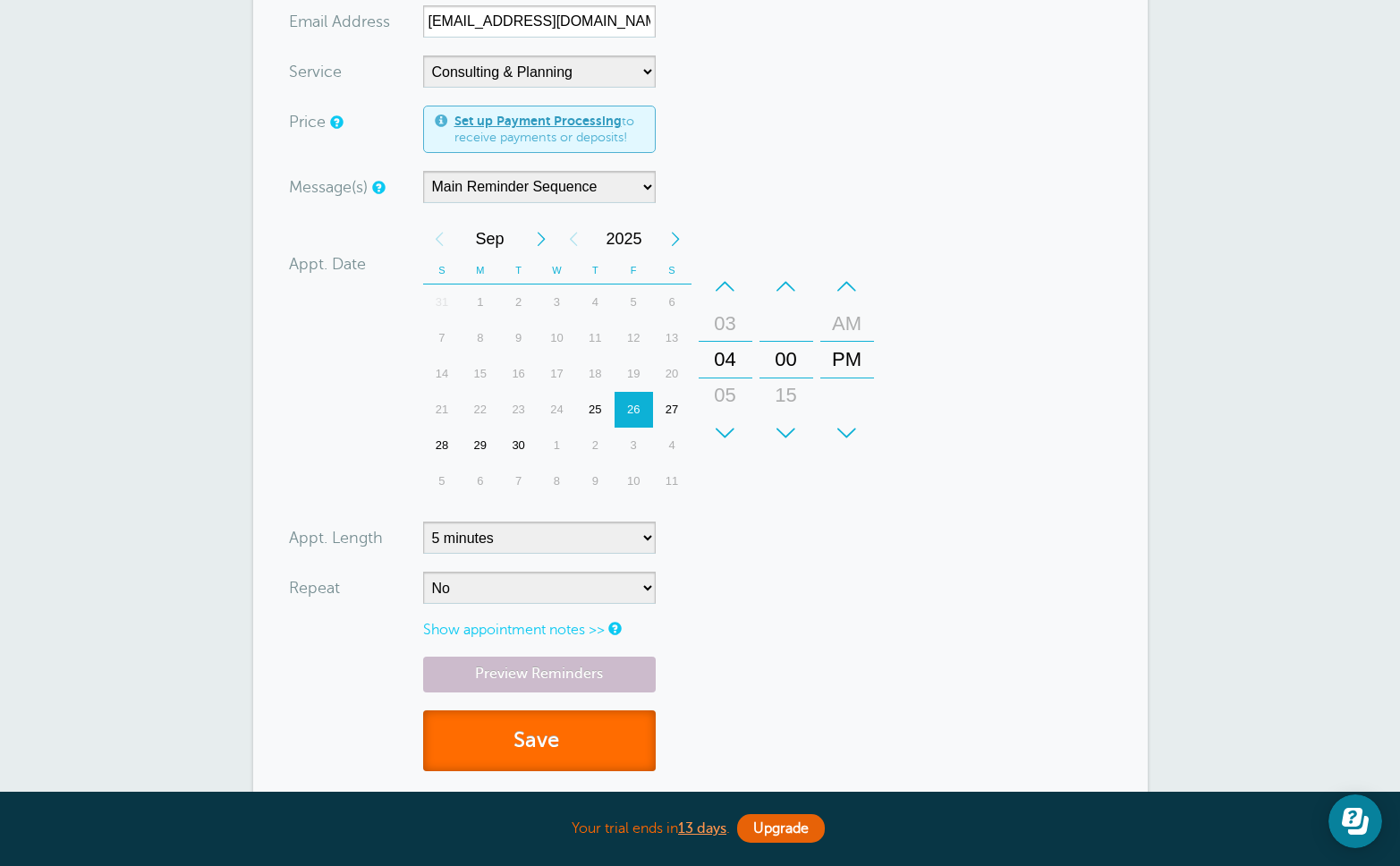
drag, startPoint x: 560, startPoint y: 732, endPoint x: 575, endPoint y: 723, distance: 17.5
click at [560, 732] on button "Save" at bounding box center [539, 740] width 232 height 61
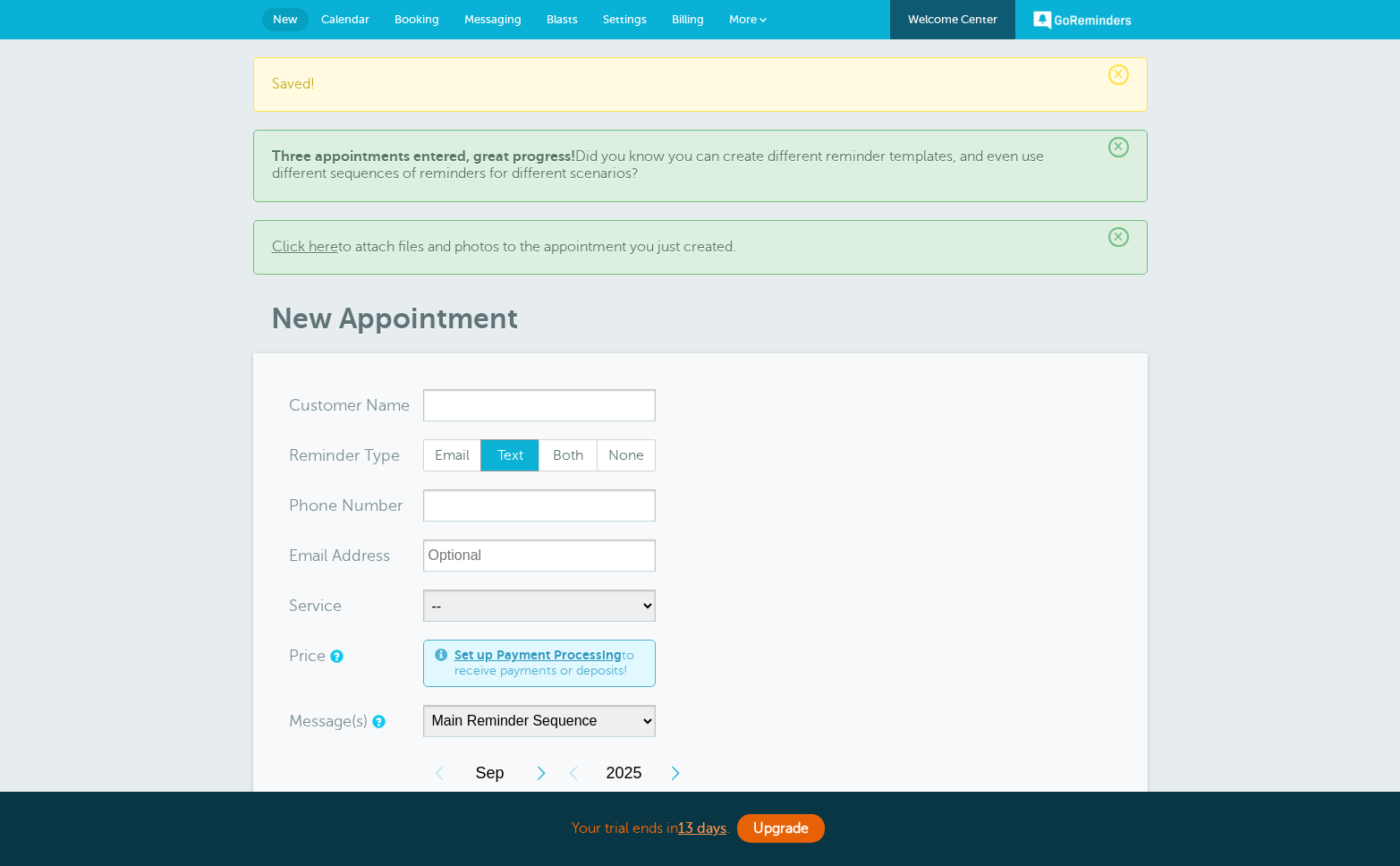
click at [351, 24] on span "Calendar" at bounding box center [345, 19] width 48 height 13
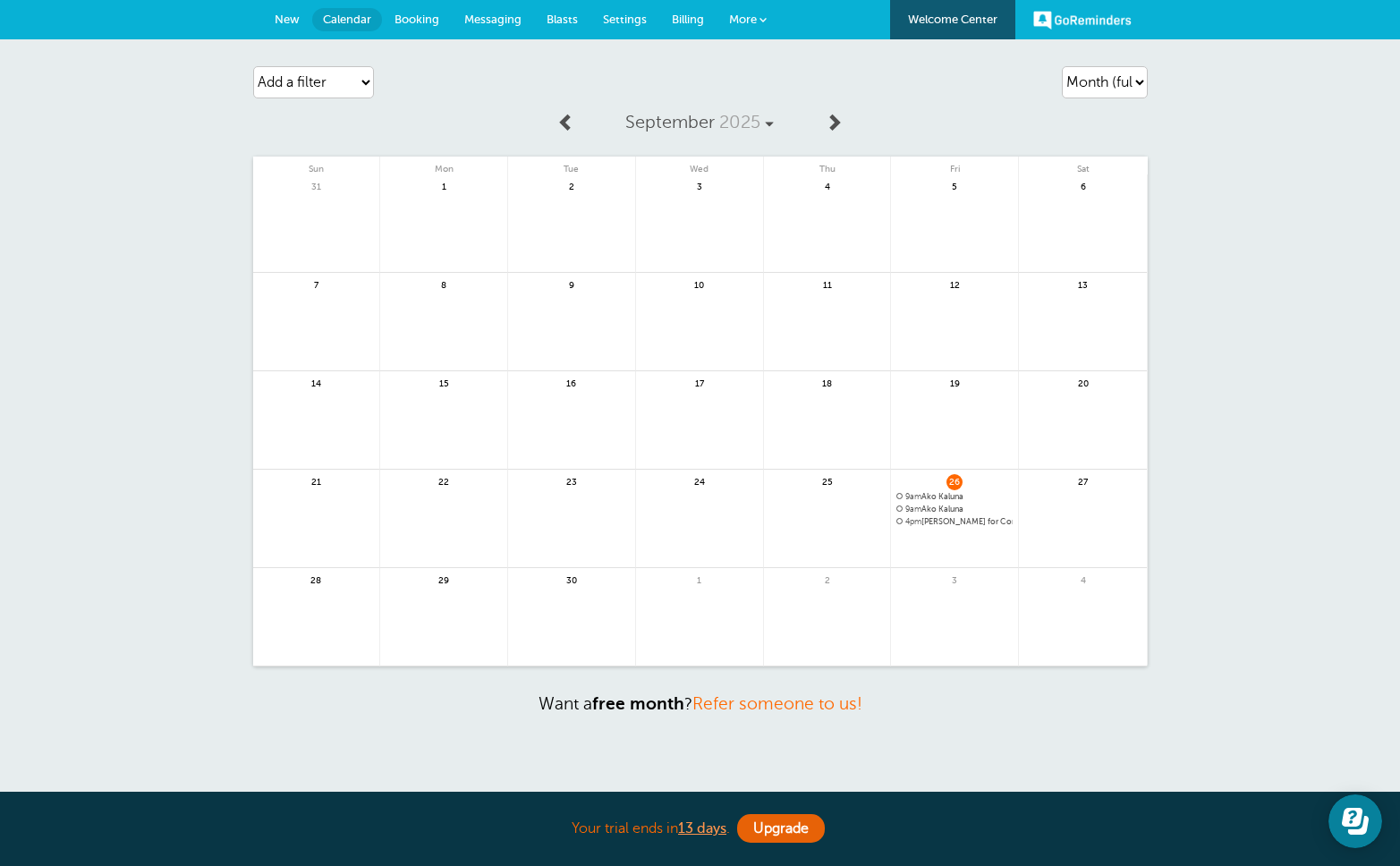
click at [976, 520] on span "4pm [PERSON_NAME] for Consulting & Planning" at bounding box center [953, 522] width 116 height 9
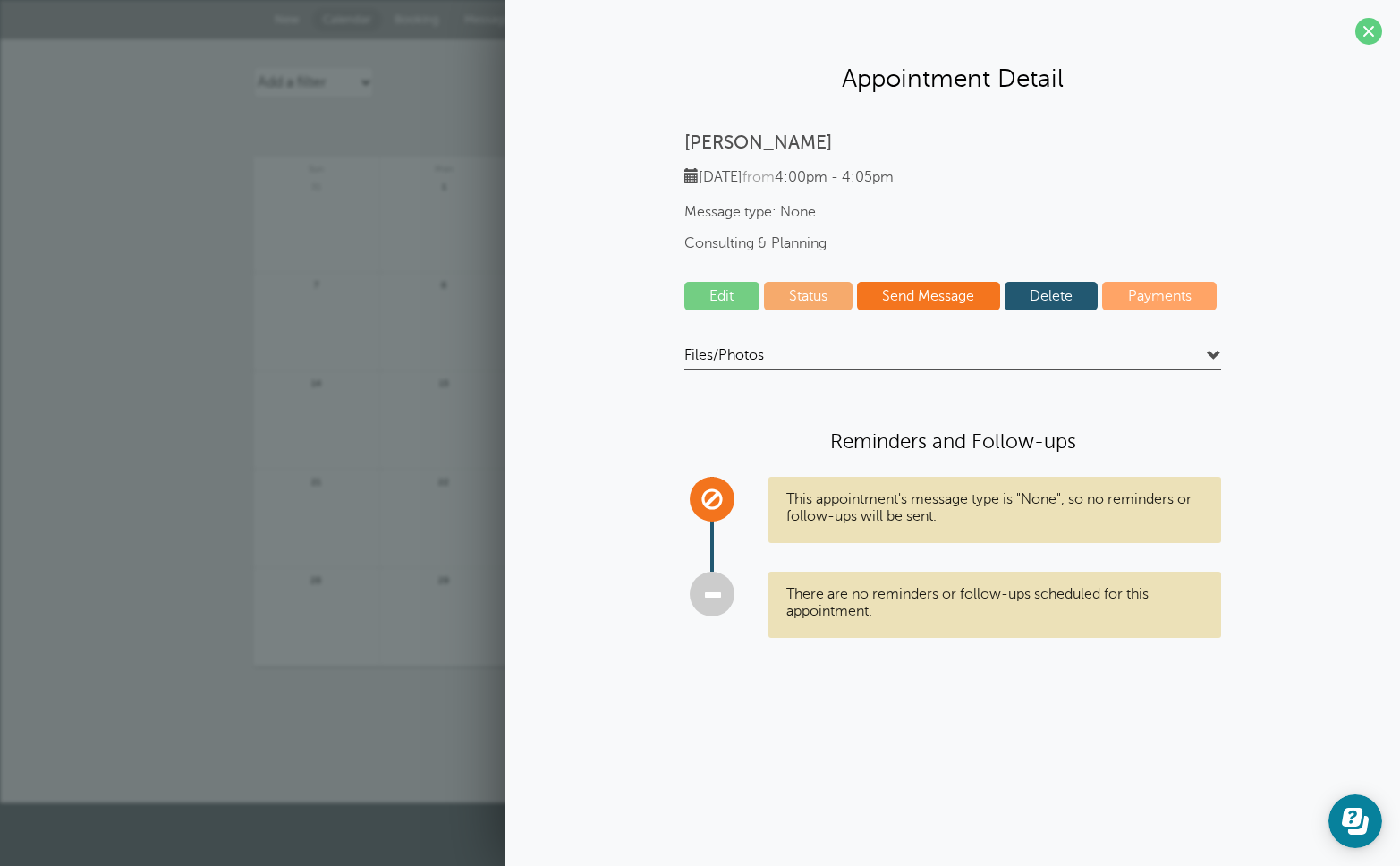
drag, startPoint x: 1367, startPoint y: 35, endPoint x: 1255, endPoint y: 61, distance: 115.0
click at [1367, 35] on span at bounding box center [1368, 31] width 26 height 26
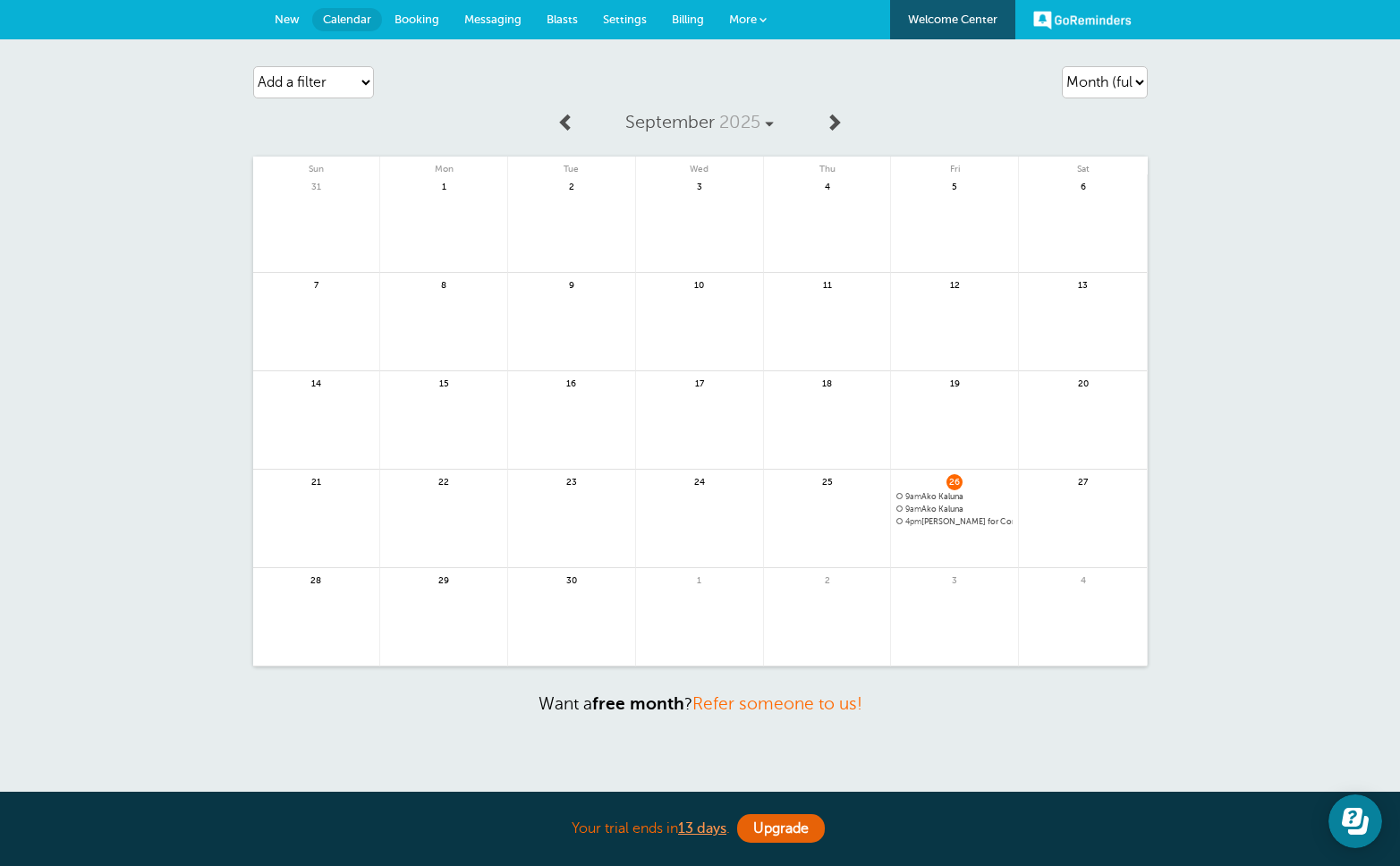
click at [607, 18] on span "Settings" at bounding box center [625, 19] width 43 height 13
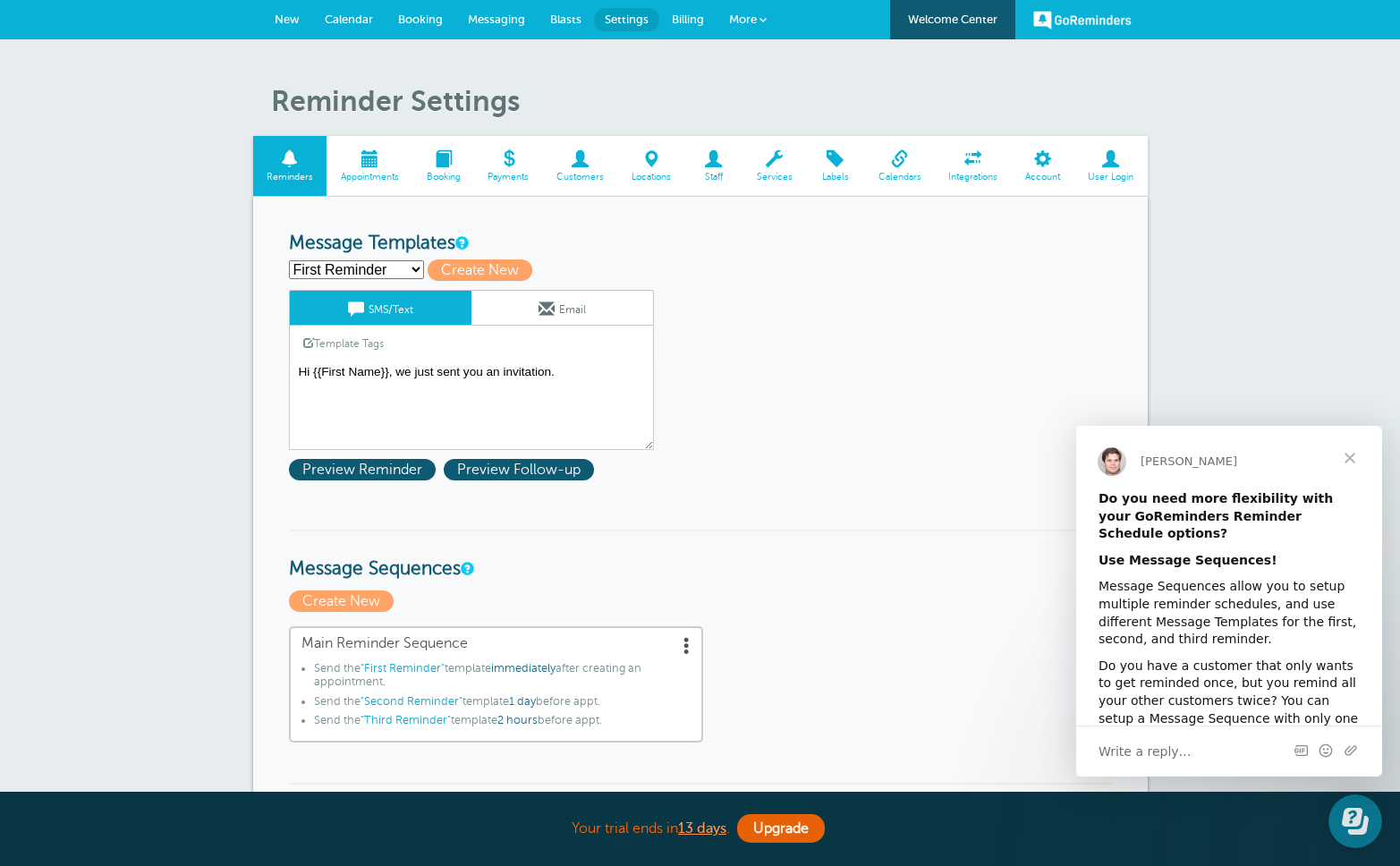
click at [1345, 451] on span "Close" at bounding box center [1350, 458] width 64 height 64
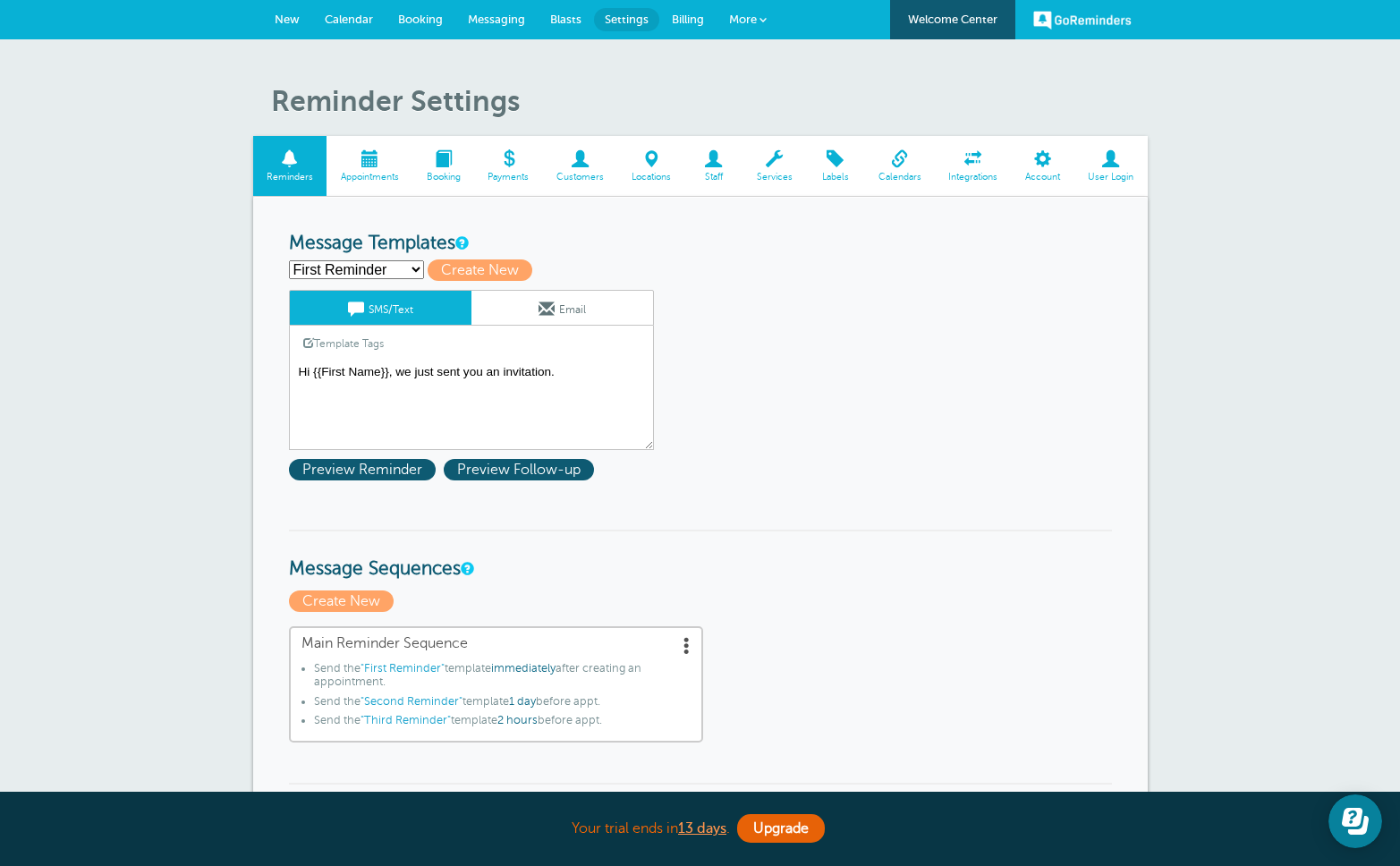
click at [502, 372] on textarea "Hi {{First Name}}, we just sent you an invitation." at bounding box center [471, 405] width 365 height 90
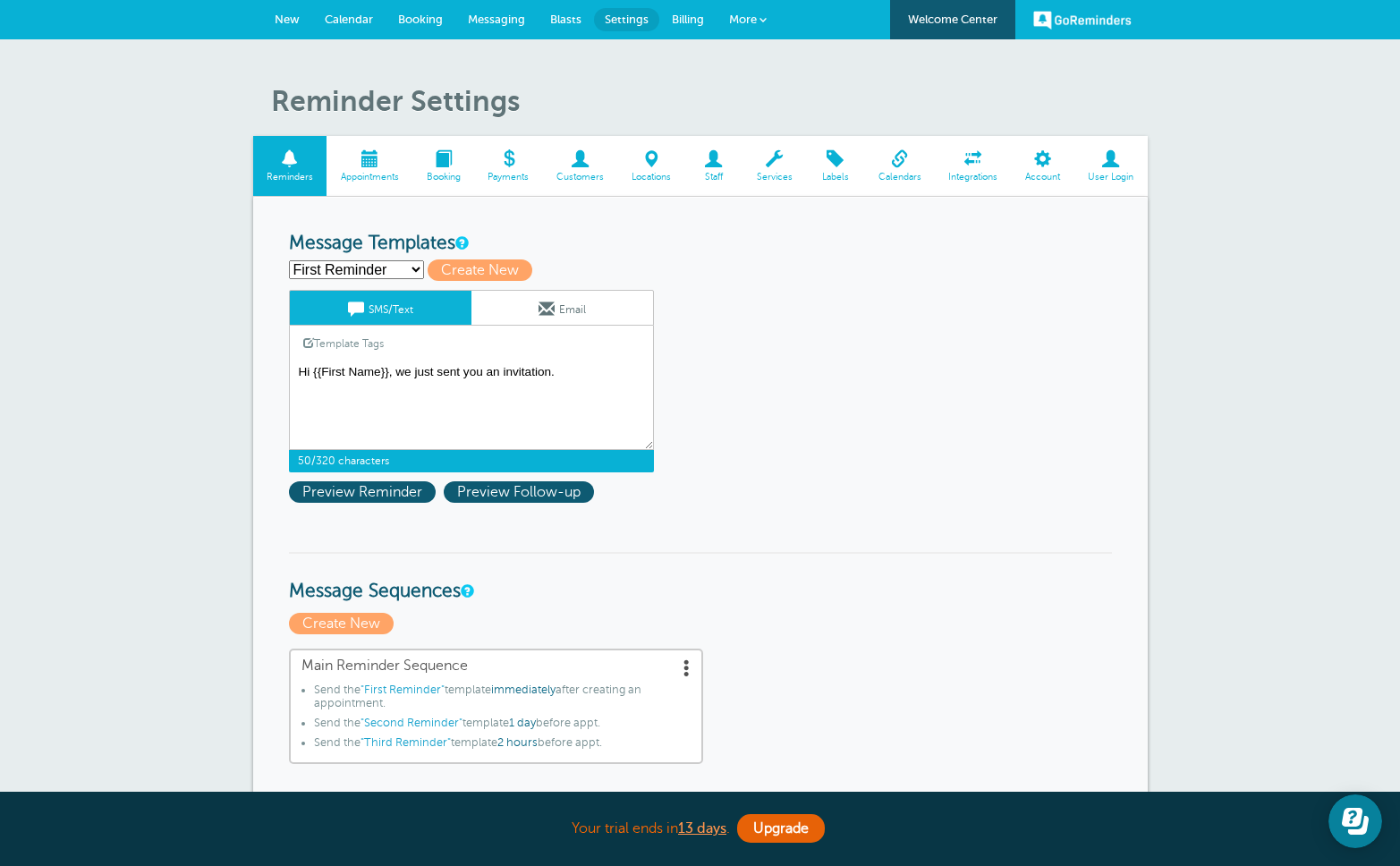
paste textarea "your appointment with Kelly Blakeslee has been scheduled for {{Time}} on {{Date…"
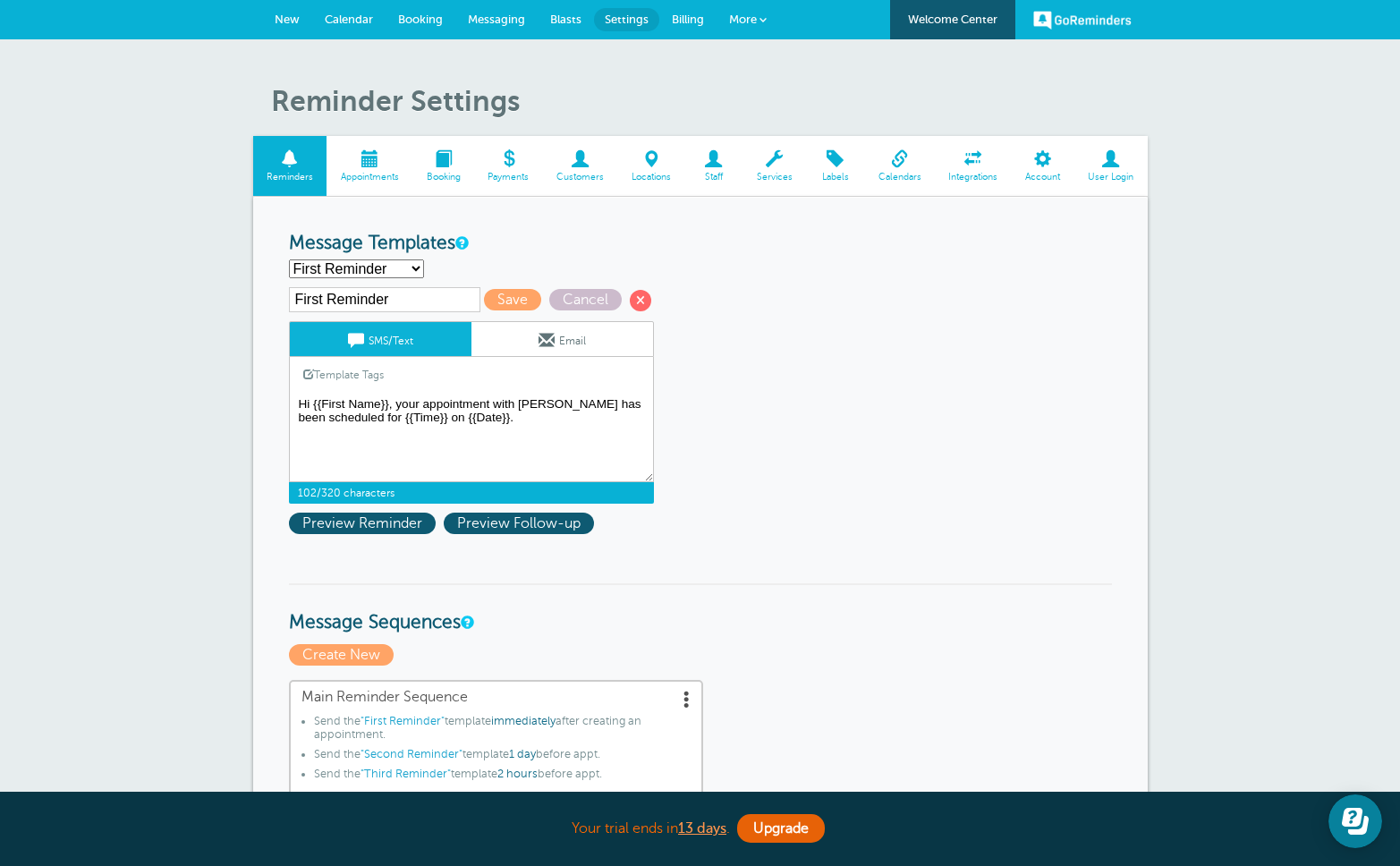
click at [536, 419] on textarea "Hi {{First Name}}, we just sent you an invitation." at bounding box center [471, 437] width 365 height 90
drag, startPoint x: 422, startPoint y: 404, endPoint x: 461, endPoint y: 403, distance: 39.0
click at [422, 404] on textarea "Hi {{First Name}}, we just sent you an invitation." at bounding box center [471, 437] width 365 height 90
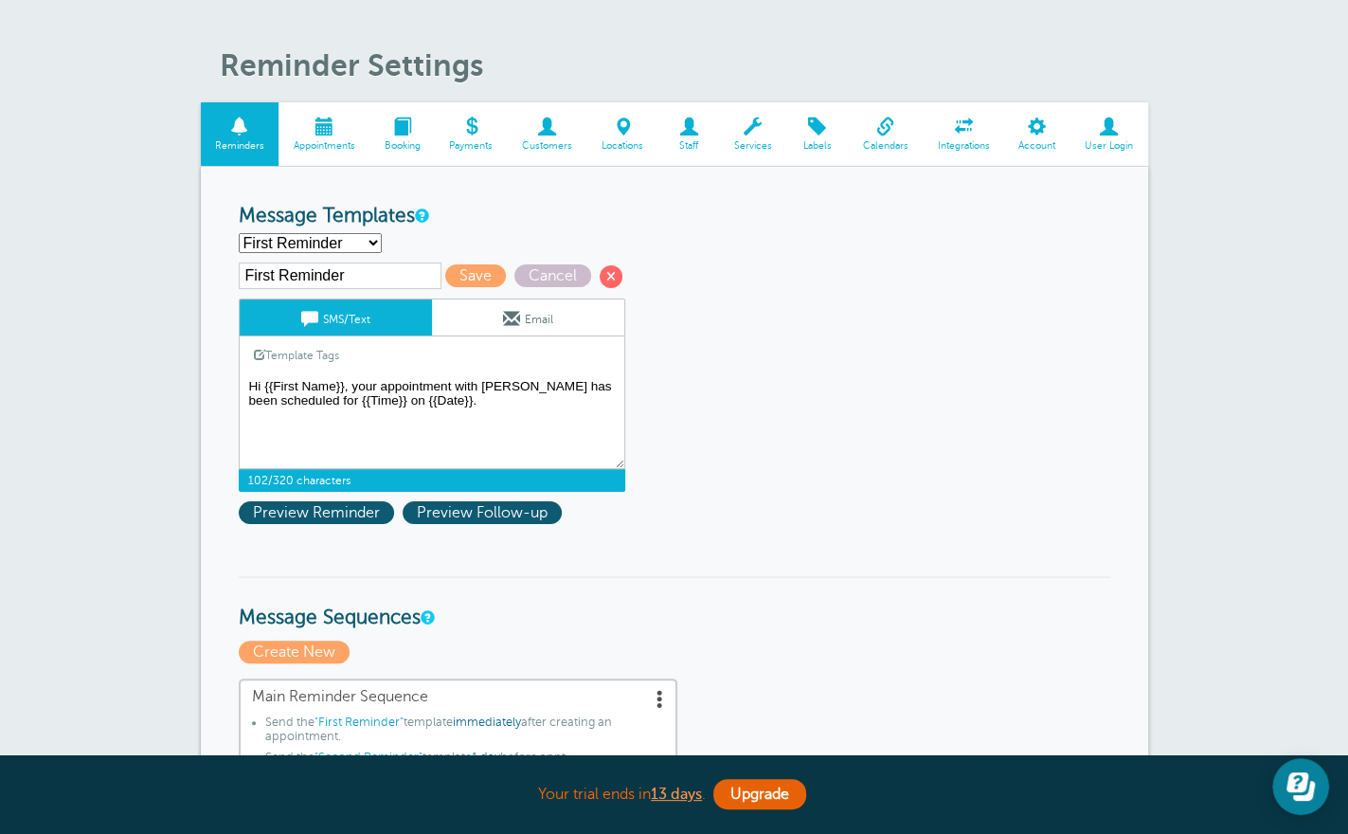
scroll to position [40, 0]
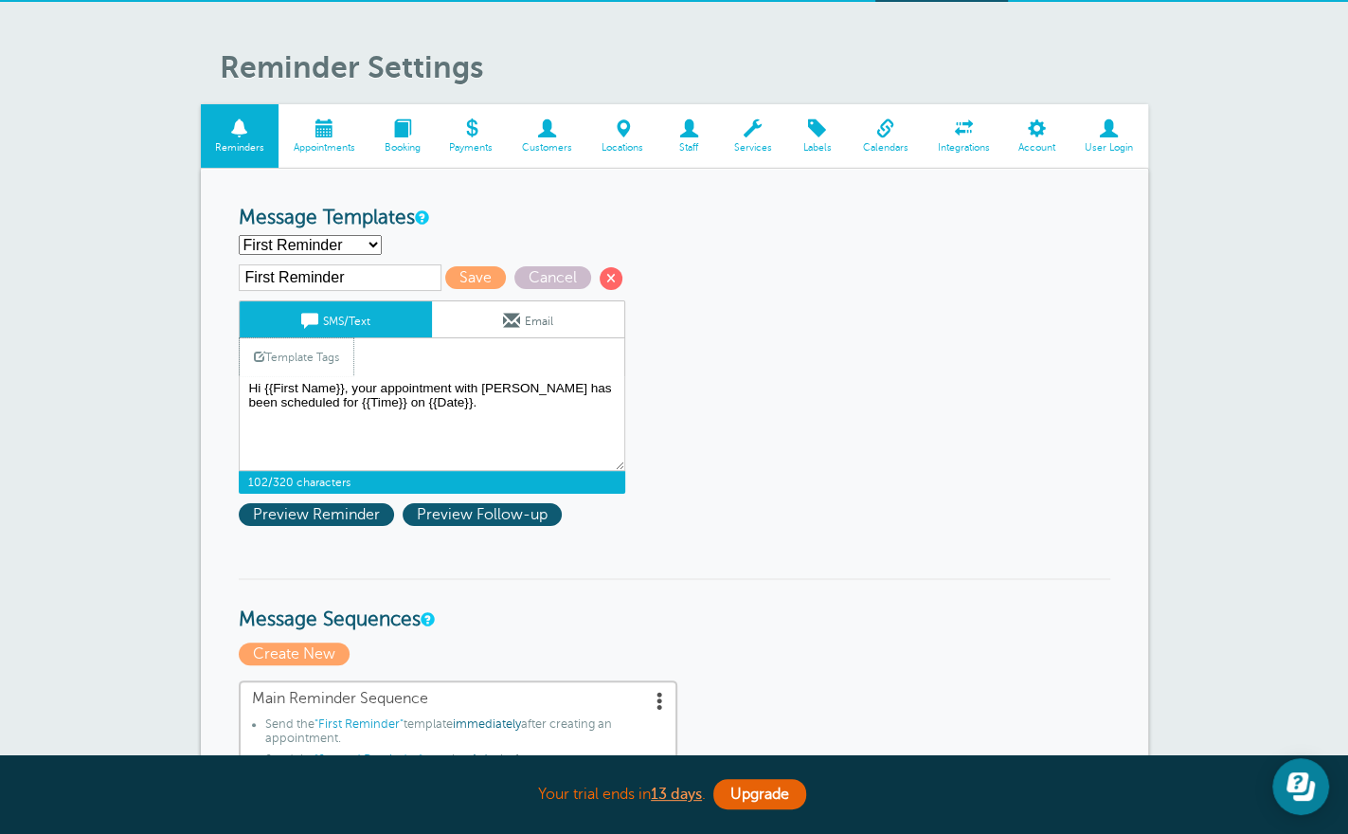
click at [301, 359] on link "Template Tags" at bounding box center [297, 356] width 114 height 37
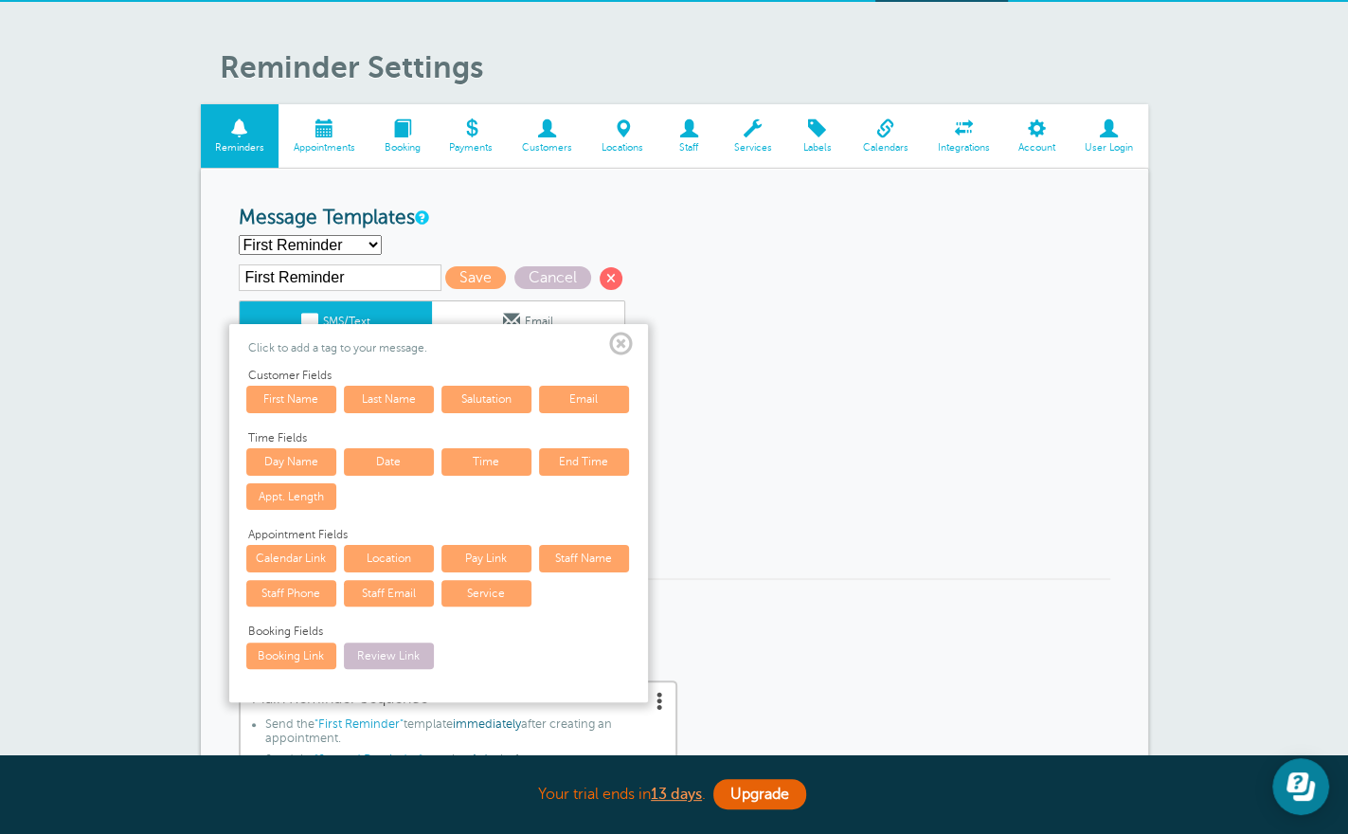
click at [481, 591] on link "Service" at bounding box center [487, 593] width 90 height 27
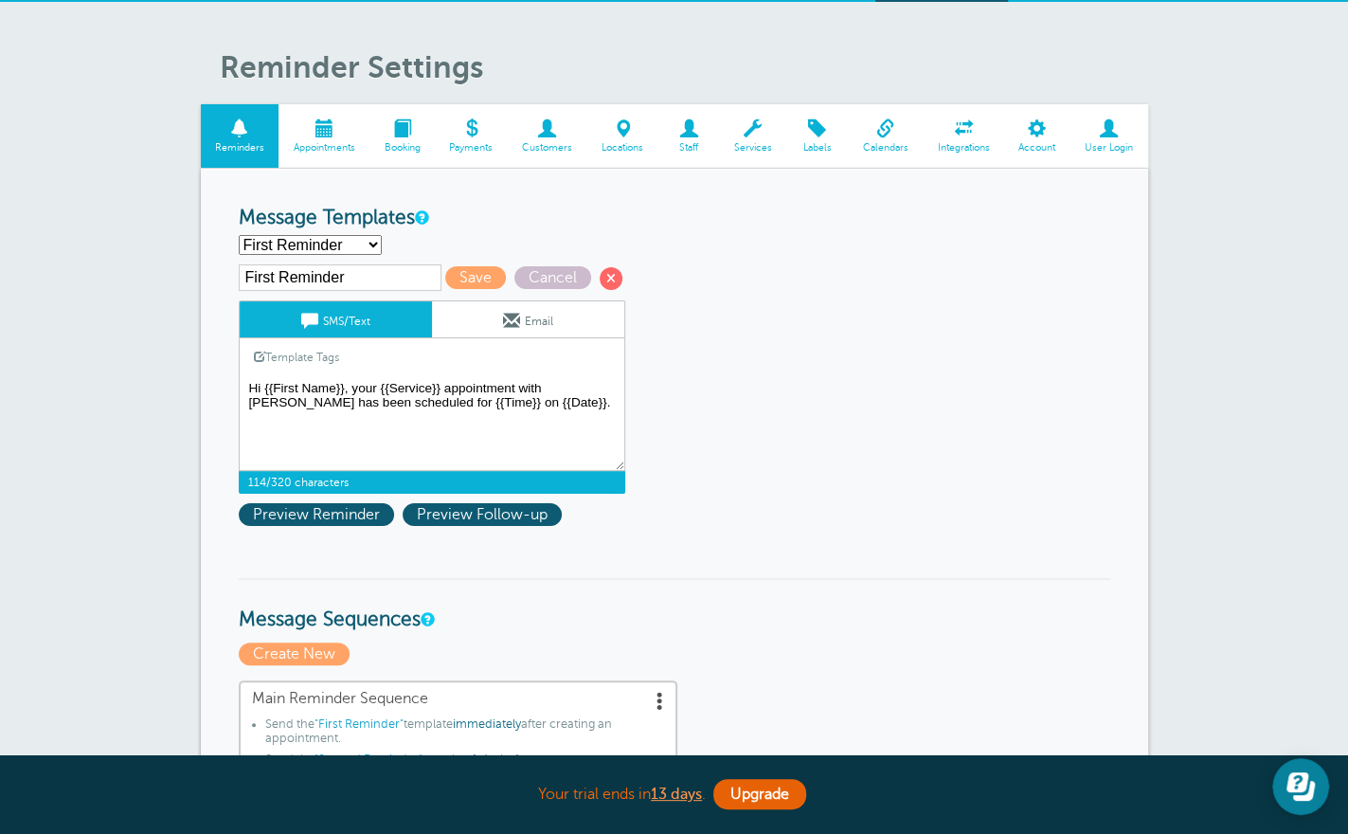
click at [584, 410] on textarea "Hi {{First Name}}, we just sent you an invitation." at bounding box center [432, 423] width 387 height 95
click at [575, 407] on textarea "Hi {{First Name}}, we just sent you an invitation." at bounding box center [432, 423] width 387 height 95
drag, startPoint x: 385, startPoint y: 390, endPoint x: 443, endPoint y: 390, distance: 58.7
click at [443, 390] on textarea "Hi {{First Name}}, we just sent you an invitation." at bounding box center [432, 423] width 387 height 95
type textarea "Hi {{First Name}}, your {{Service}} appointment with Kelly Blakeslee has been s…"
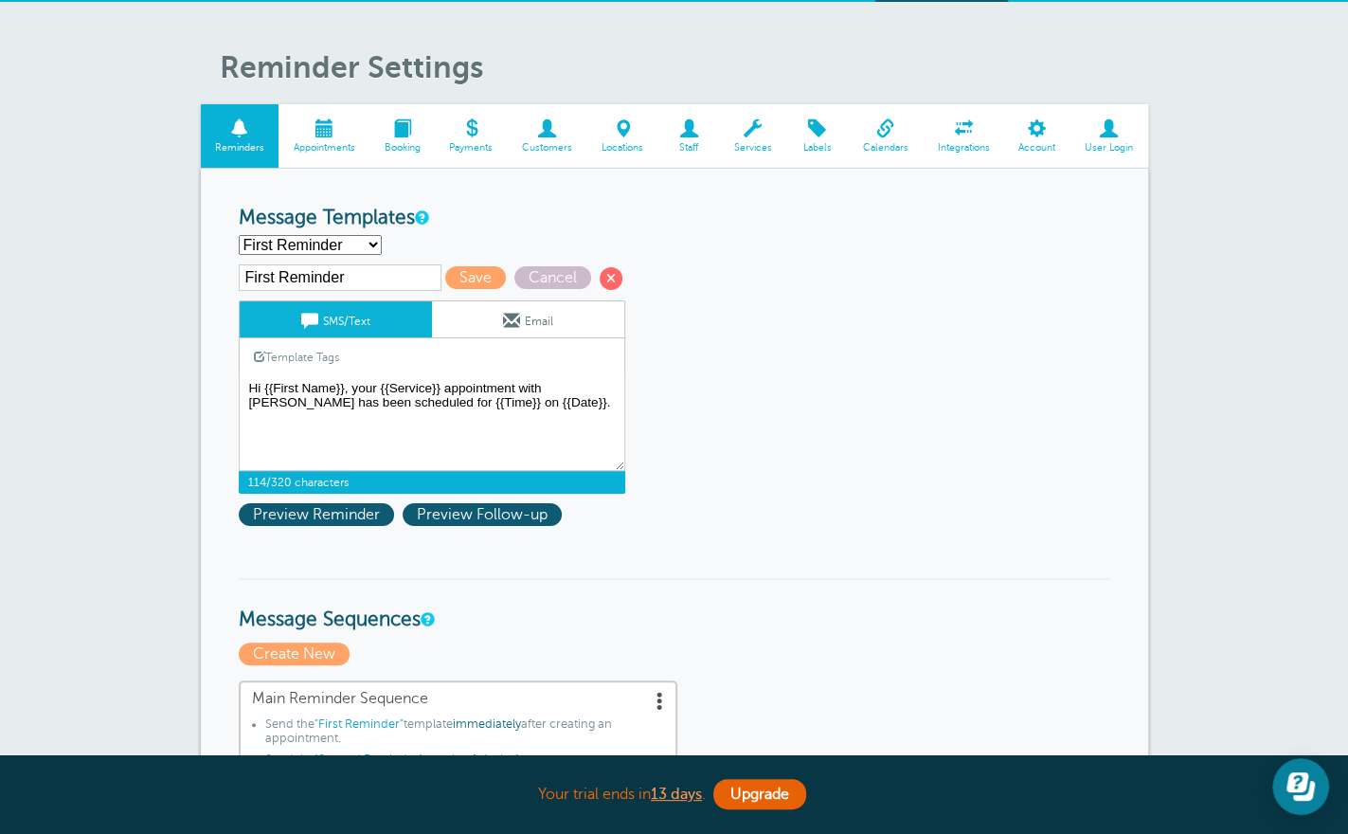
scroll to position [0, 0]
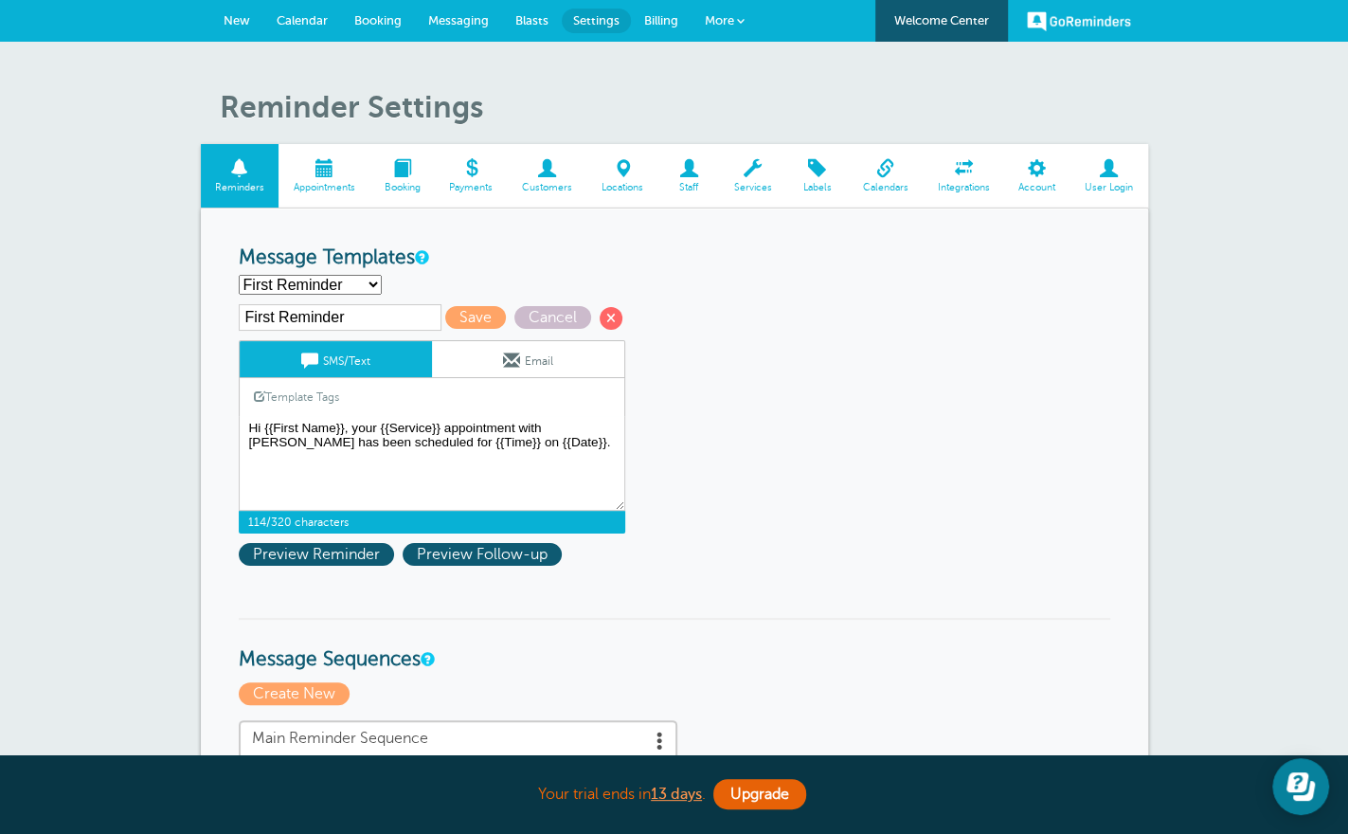
click at [460, 23] on span "Messaging" at bounding box center [458, 20] width 61 height 14
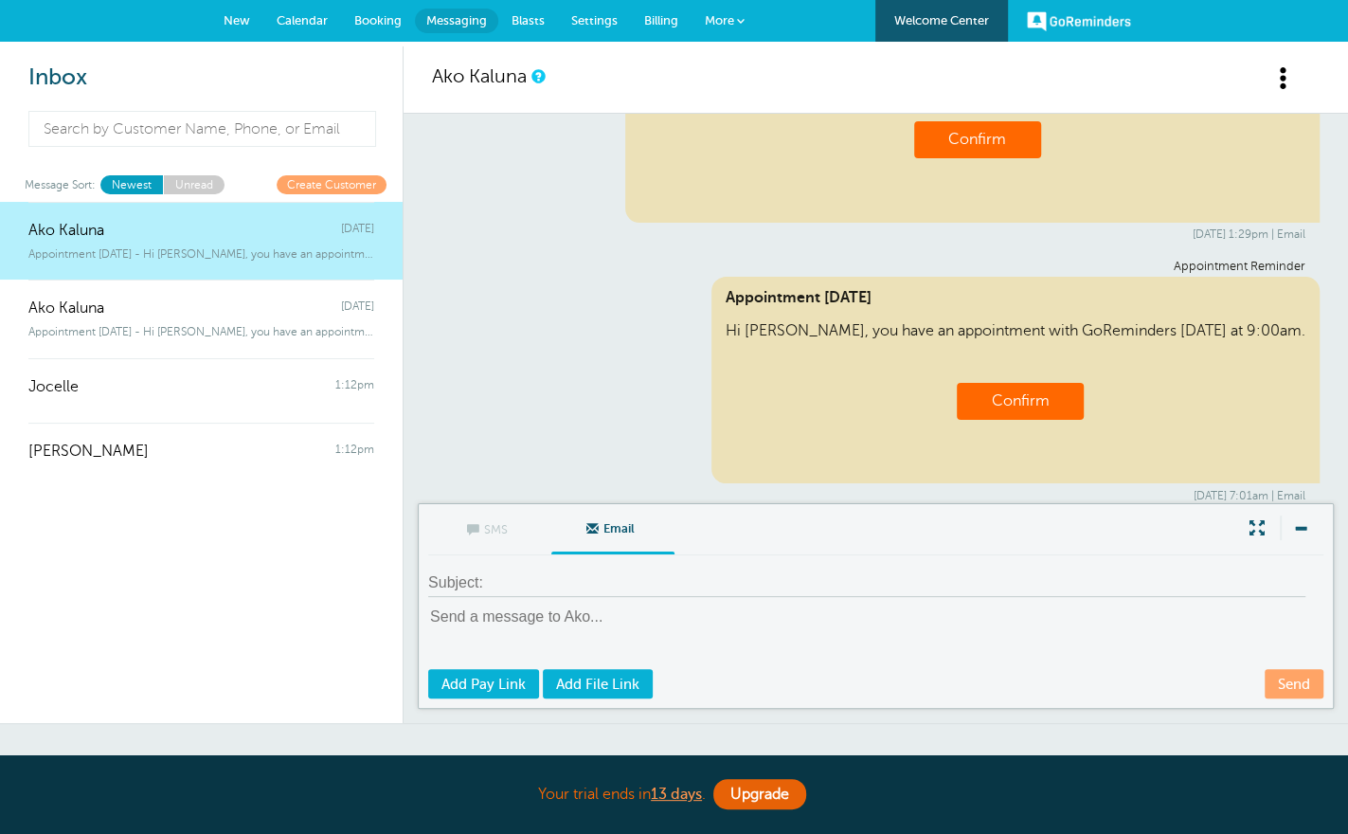
scroll to position [187, 0]
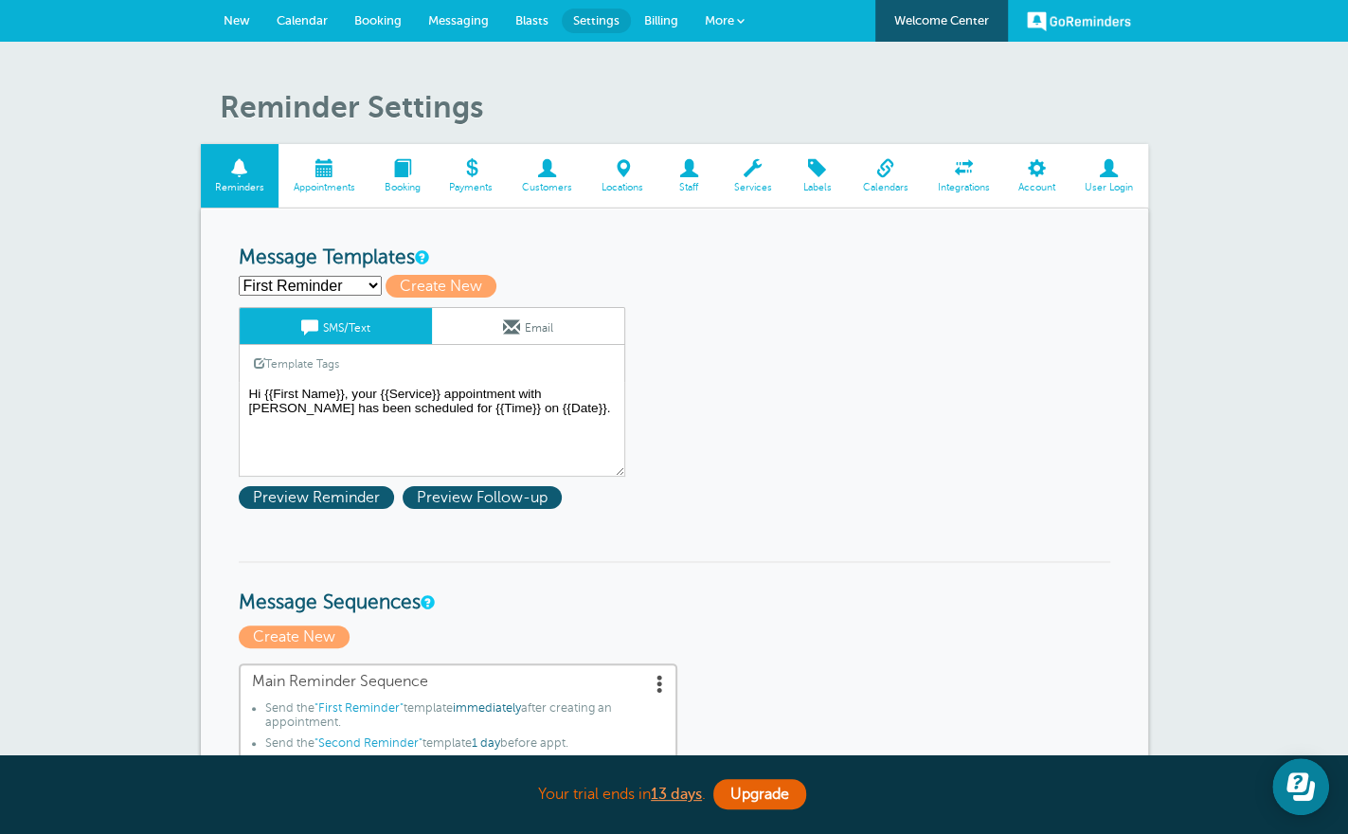
click at [453, 9] on link "Messaging" at bounding box center [458, 21] width 87 height 42
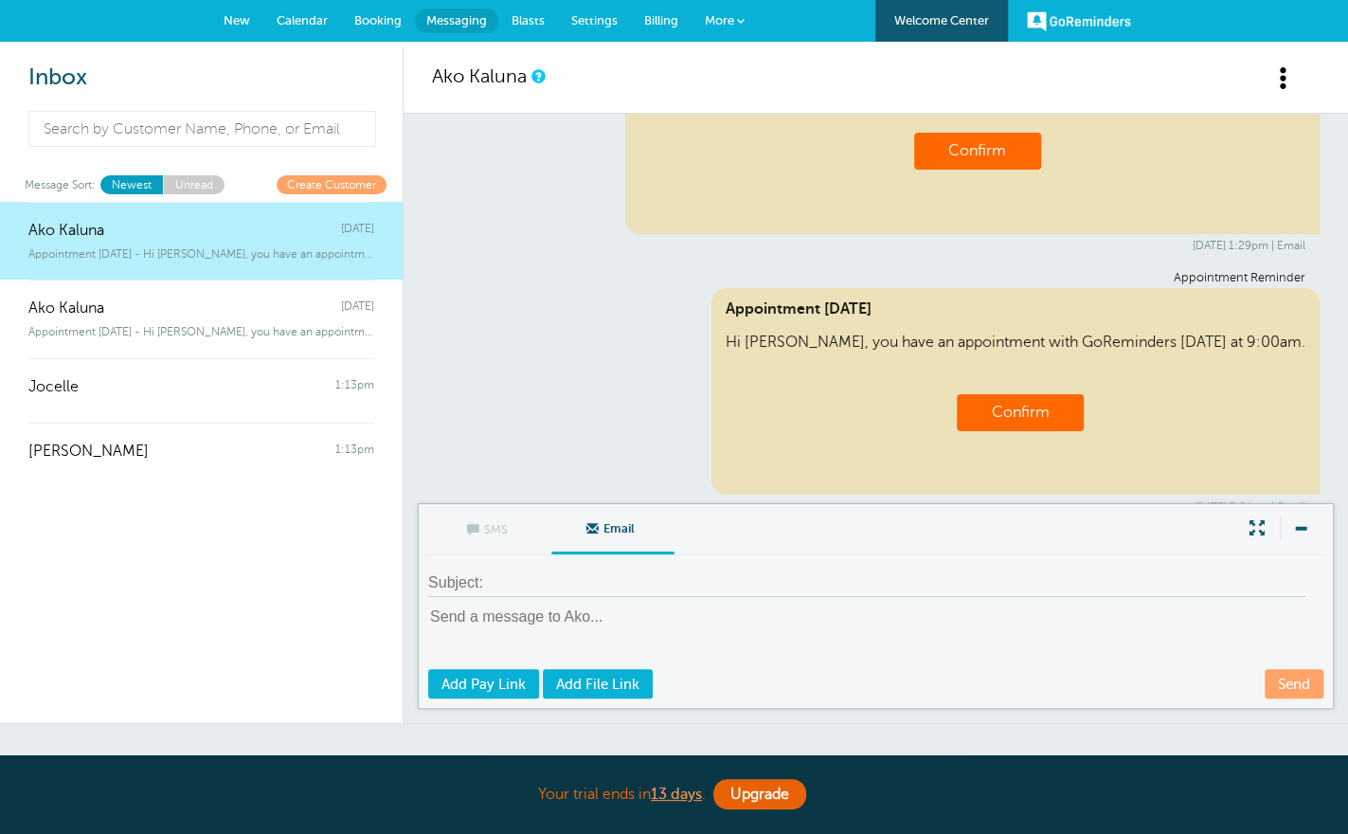
scroll to position [187, 0]
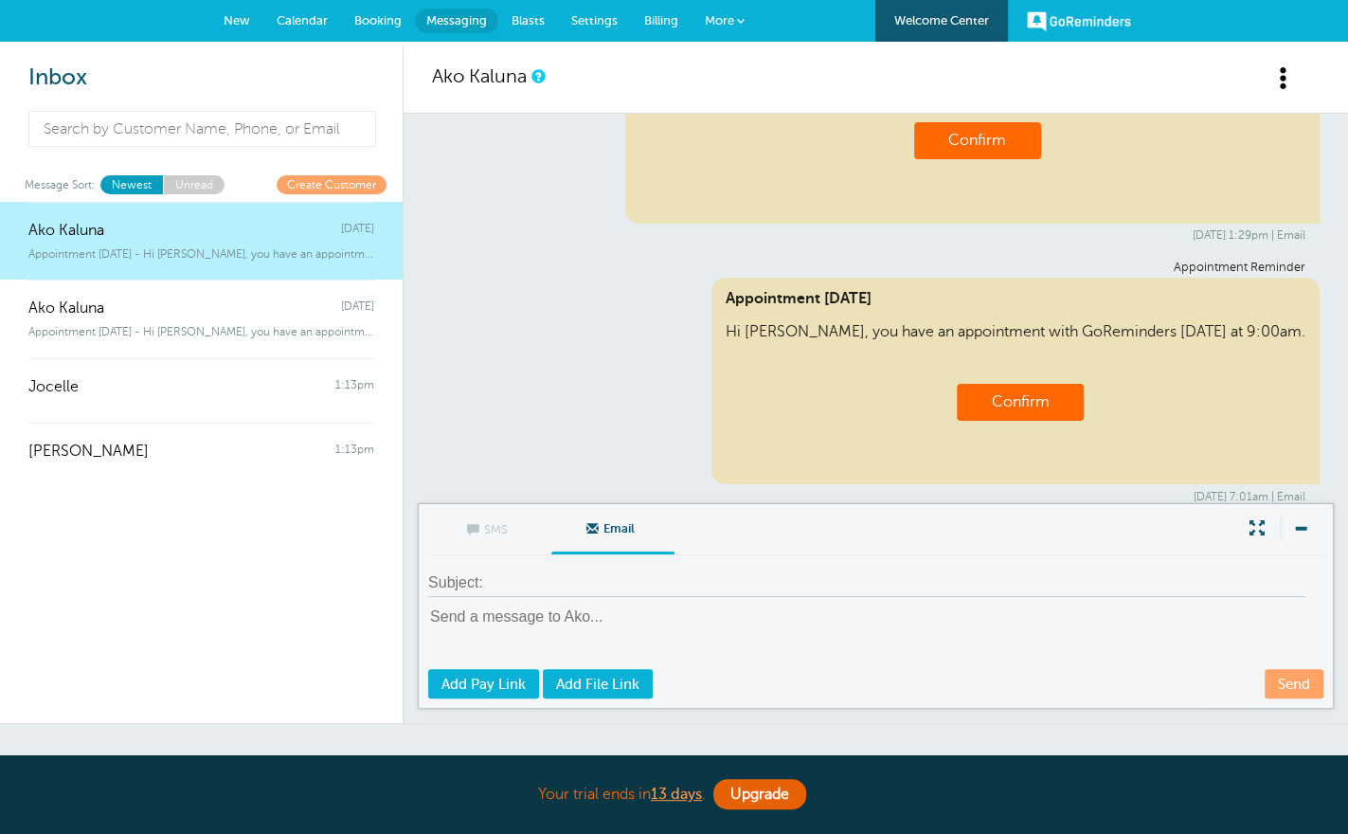
click at [558, 578] on input at bounding box center [866, 582] width 877 height 27
click at [499, 578] on input at bounding box center [866, 582] width 877 height 27
click at [484, 622] on textarea at bounding box center [877, 636] width 899 height 61
click at [590, 25] on span "Settings" at bounding box center [594, 20] width 46 height 14
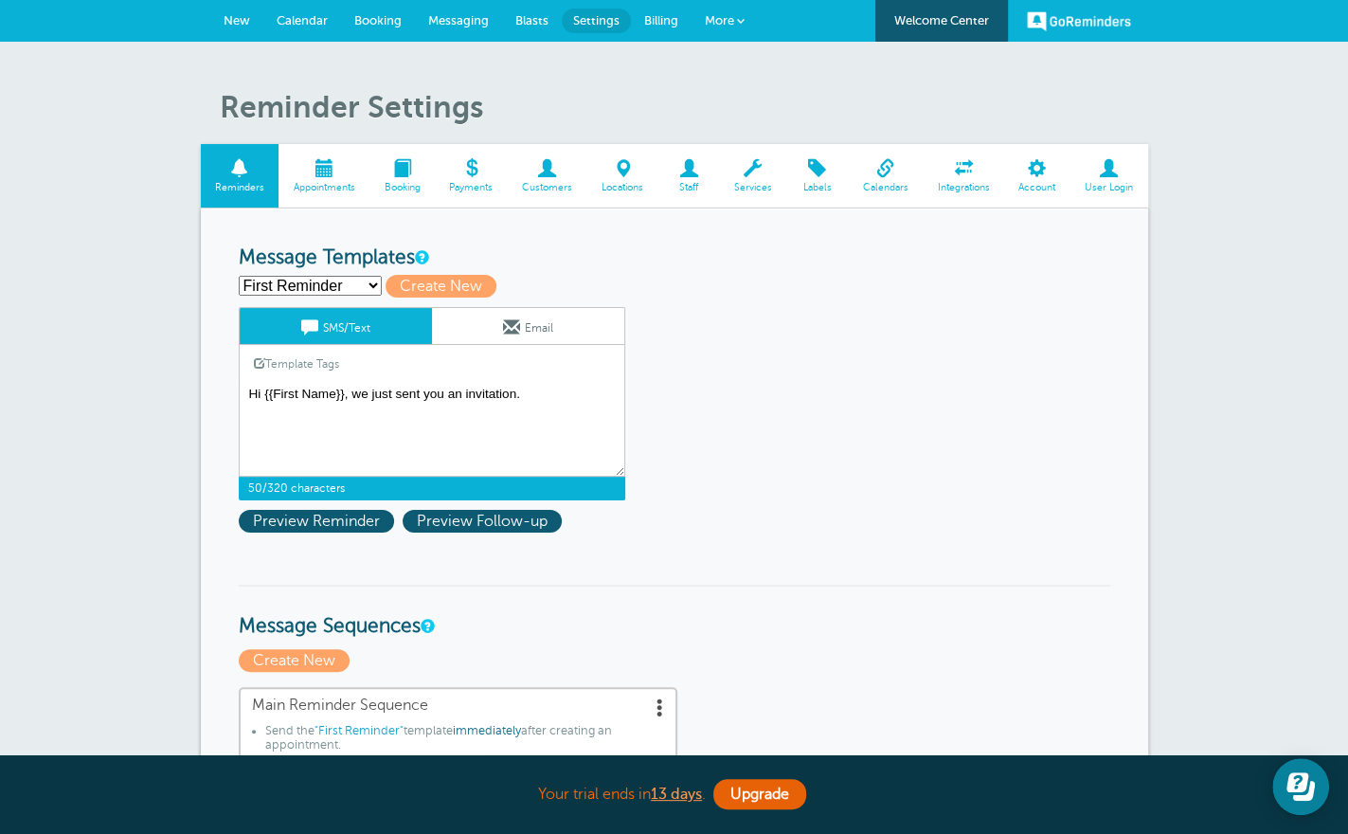
click at [532, 397] on textarea "Hi {{First Name}}, we just sent you an invitation." at bounding box center [432, 429] width 387 height 95
click at [725, 21] on span "More" at bounding box center [719, 20] width 29 height 14
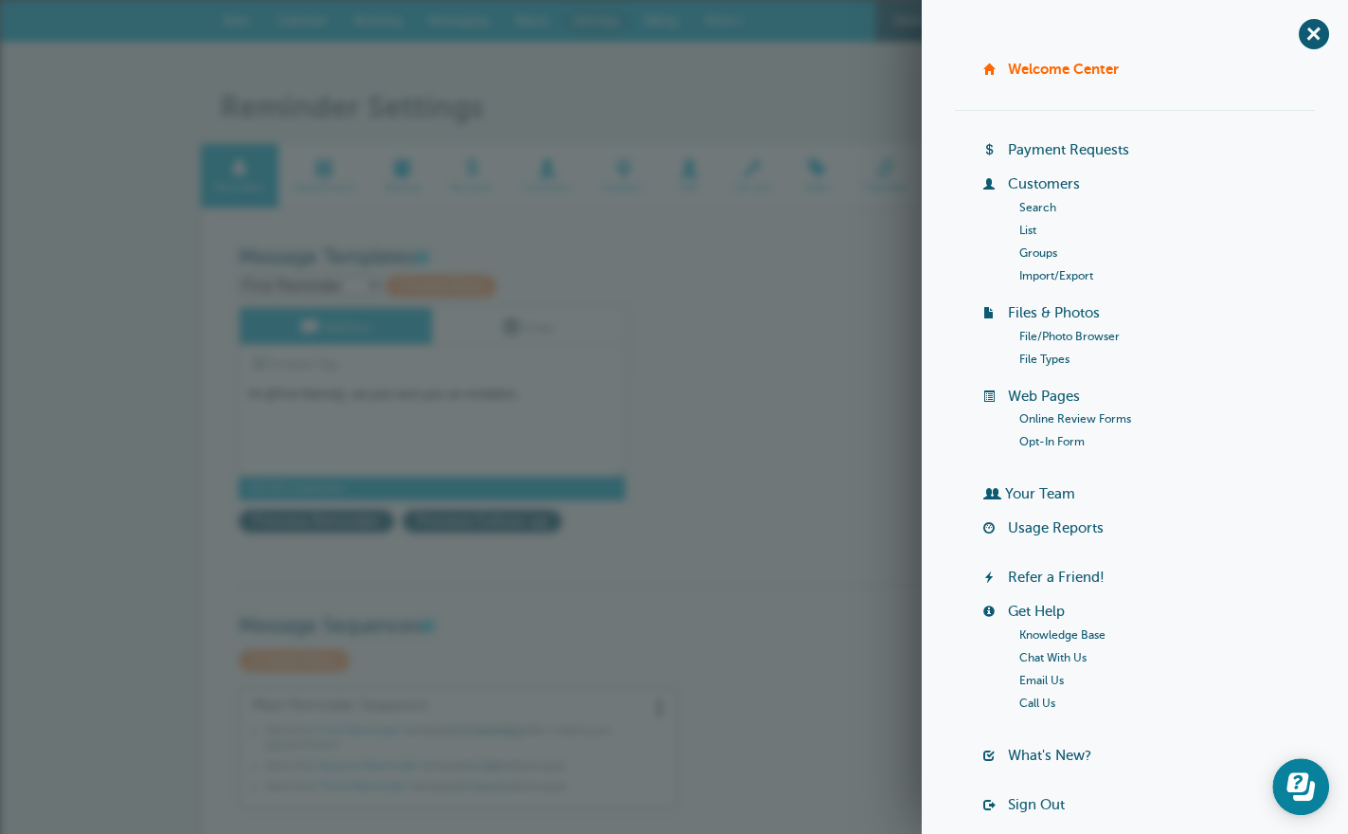
click at [1040, 495] on link "Your Team" at bounding box center [1040, 493] width 70 height 15
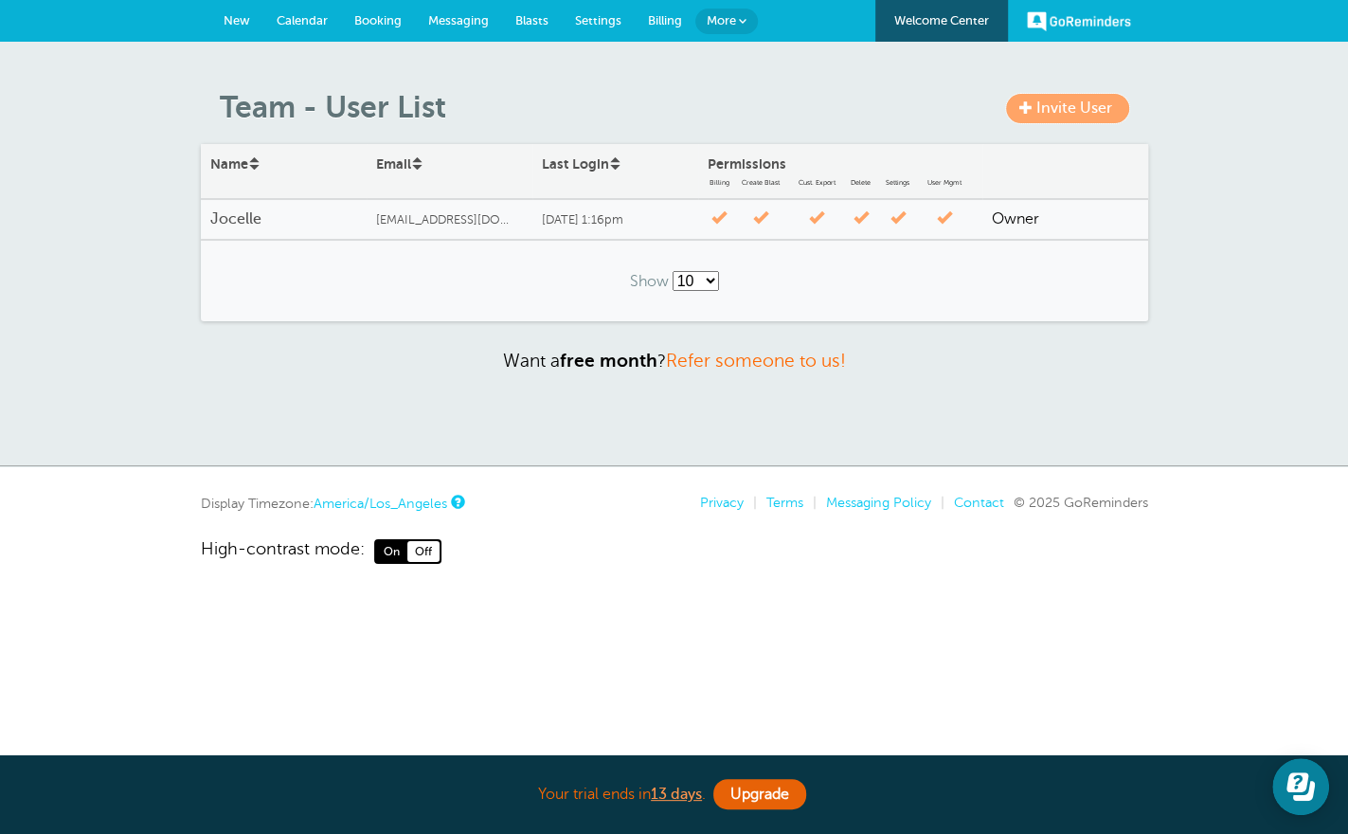
drag, startPoint x: 1072, startPoint y: 114, endPoint x: 678, endPoint y: 280, distance: 427.1
click at [1072, 114] on span "Invite User" at bounding box center [1075, 107] width 76 height 17
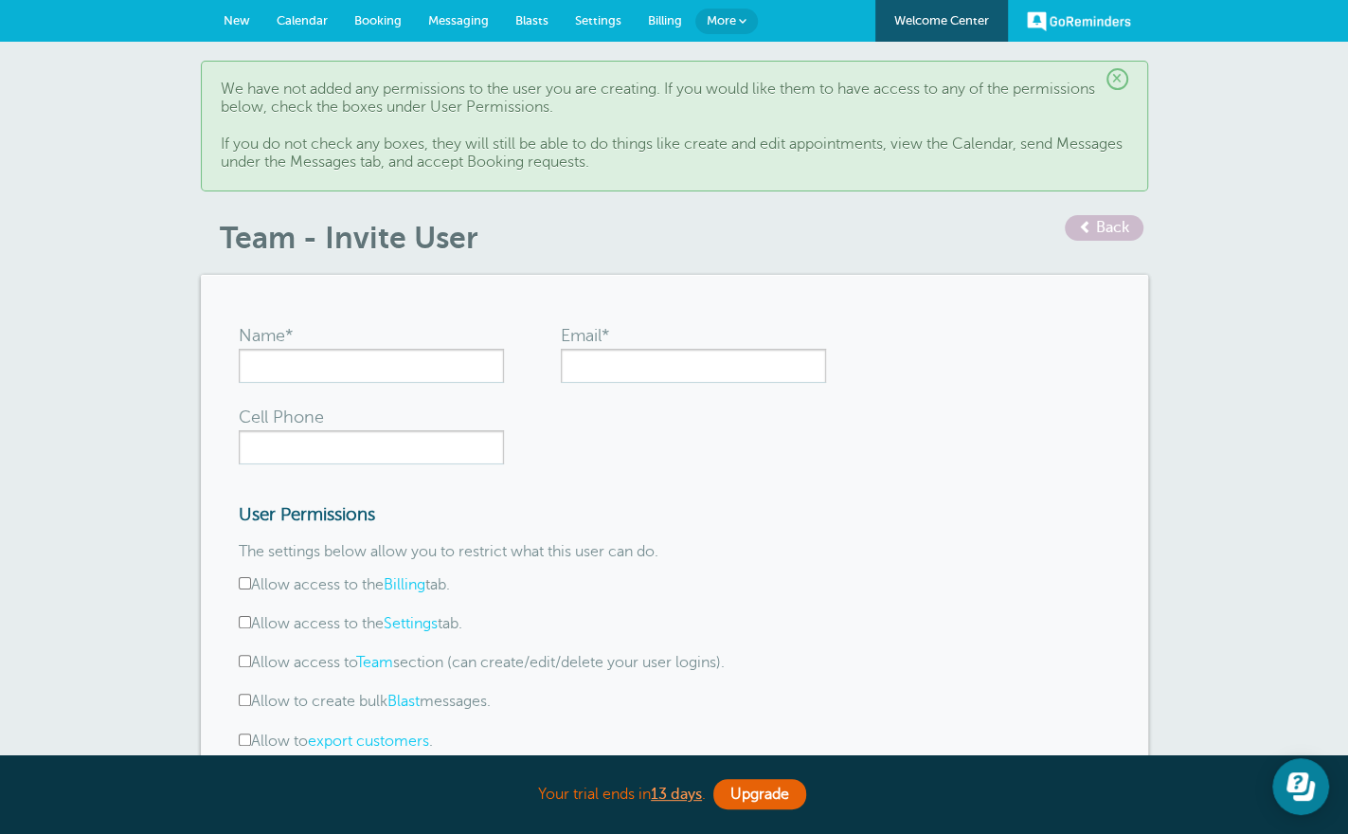
click at [589, 17] on span "Settings" at bounding box center [598, 20] width 46 height 14
